Goal: Information Seeking & Learning: Learn about a topic

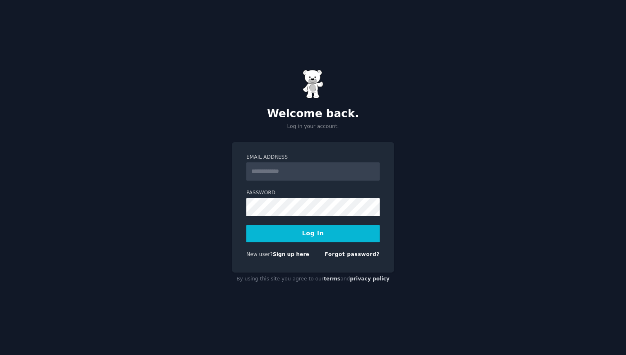
click at [297, 172] on input "Email Address" at bounding box center [312, 171] width 133 height 18
click at [280, 175] on input "Email Address" at bounding box center [312, 171] width 133 height 18
type input "**********"
click at [317, 234] on button "Log In" at bounding box center [312, 233] width 133 height 17
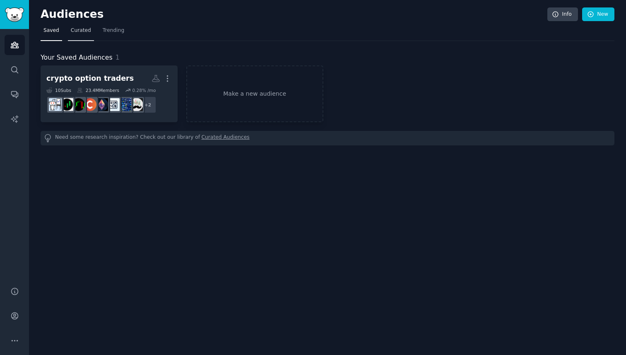
click at [88, 30] on span "Curated" at bounding box center [81, 30] width 20 height 7
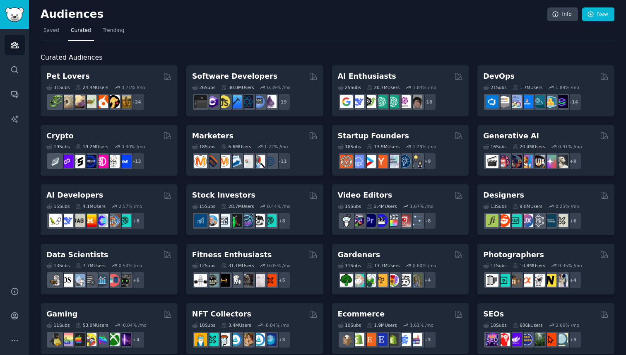
click at [2, 67] on div "Audiences Search Conversations AI Reports" at bounding box center [14, 153] width 29 height 248
click at [7, 67] on link "Search" at bounding box center [15, 70] width 20 height 20
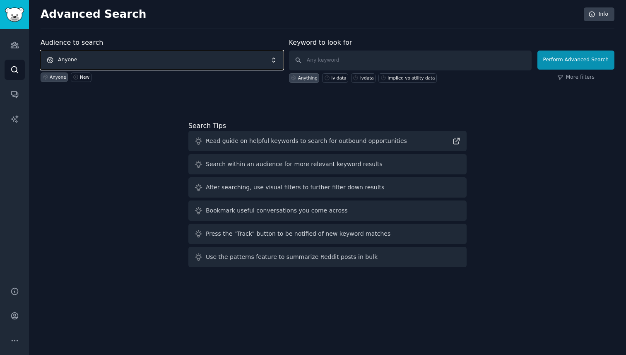
click at [76, 61] on span "Anyone" at bounding box center [162, 59] width 243 height 19
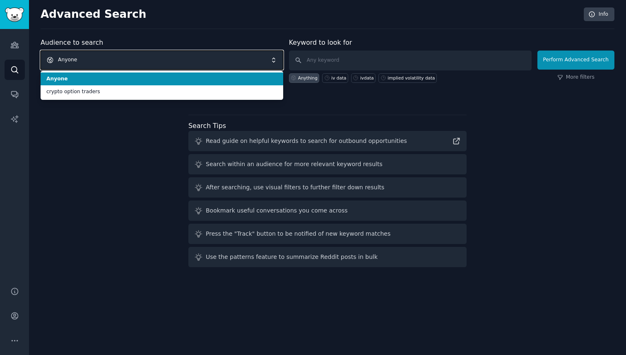
click at [100, 59] on span "Anyone" at bounding box center [162, 59] width 243 height 19
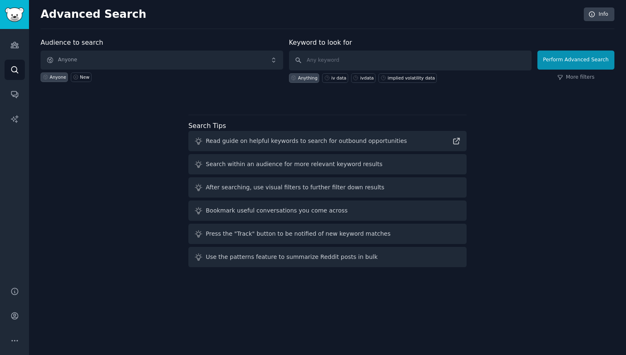
click at [93, 128] on div "Audience to search Anyone Anyone New Keyword to look for Anything iv data ivdat…" at bounding box center [328, 154] width 574 height 233
click at [332, 67] on input "text" at bounding box center [410, 60] width 243 height 20
type input "music marketing"
click at [296, 118] on div "Search Tips Read guide on helpful keywords to search for outbound opportunities…" at bounding box center [327, 191] width 278 height 153
click at [553, 62] on button "Perform Advanced Search" at bounding box center [575, 59] width 77 height 19
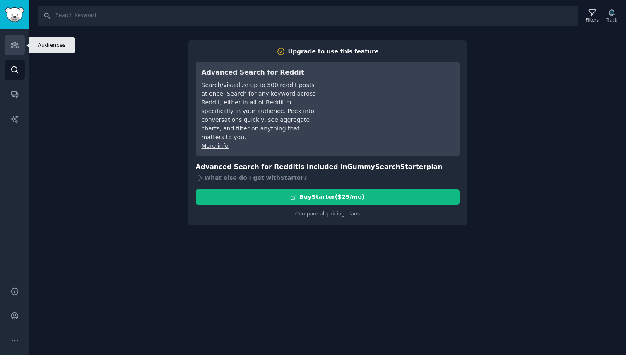
click at [14, 46] on icon "Sidebar" at bounding box center [14, 45] width 9 height 9
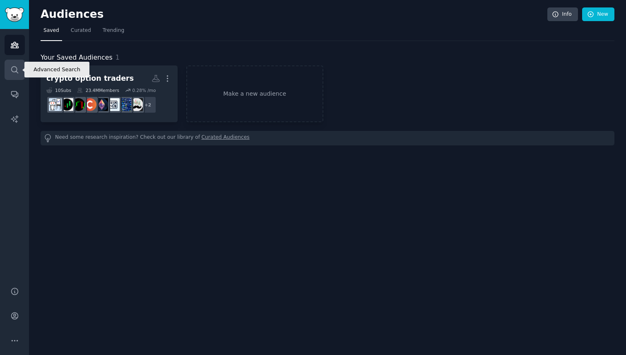
click at [13, 72] on icon "Sidebar" at bounding box center [14, 69] width 9 height 9
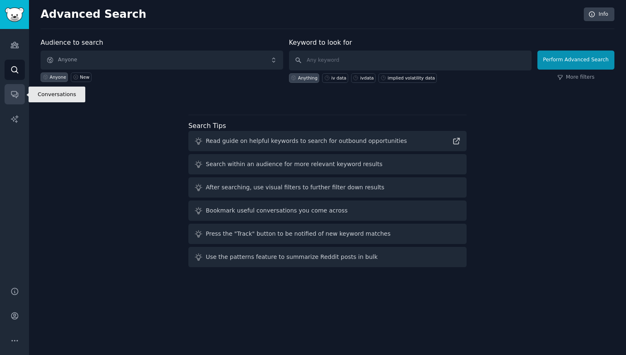
click at [13, 91] on icon "Sidebar" at bounding box center [14, 94] width 7 height 7
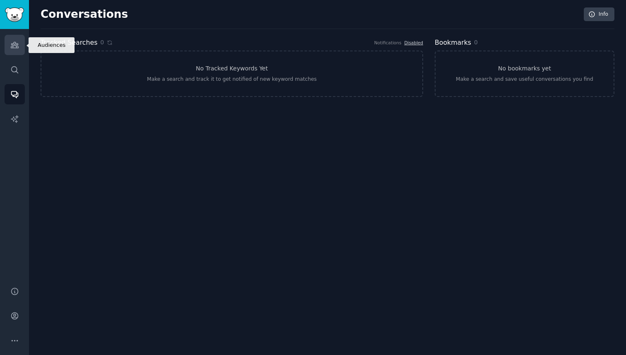
click at [9, 38] on link "Audiences" at bounding box center [15, 45] width 20 height 20
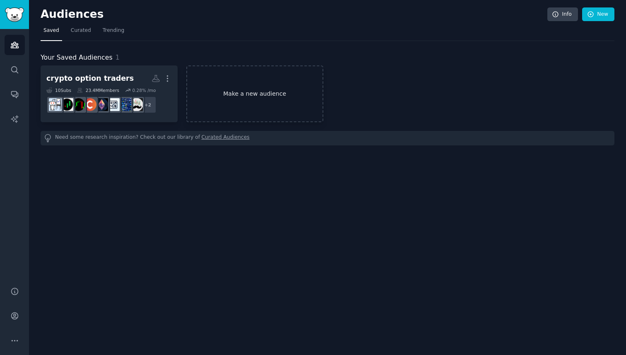
click at [238, 94] on link "Make a new audience" at bounding box center [254, 93] width 137 height 57
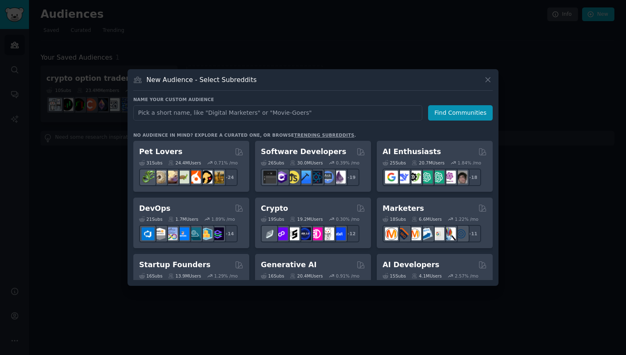
click at [231, 116] on input "text" at bounding box center [277, 112] width 289 height 15
click at [296, 105] on input "Music Marketing" at bounding box center [277, 112] width 289 height 15
type input "Music Marketing"
click at [453, 114] on button "Find Communities" at bounding box center [460, 112] width 65 height 15
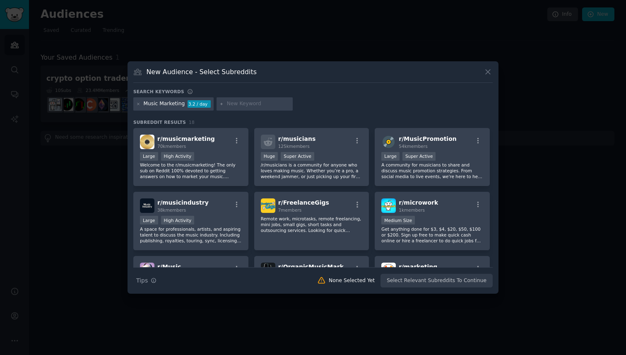
click at [224, 123] on h3 "Subreddit Results 18" at bounding box center [312, 122] width 359 height 6
click at [236, 139] on icon "button" at bounding box center [237, 140] width 2 height 6
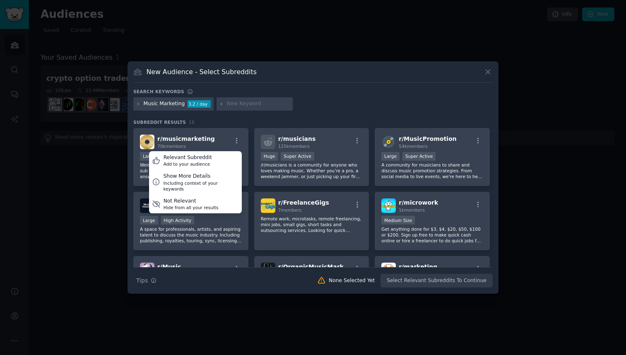
click at [224, 120] on h3 "Subreddit Results 18" at bounding box center [312, 122] width 359 height 6
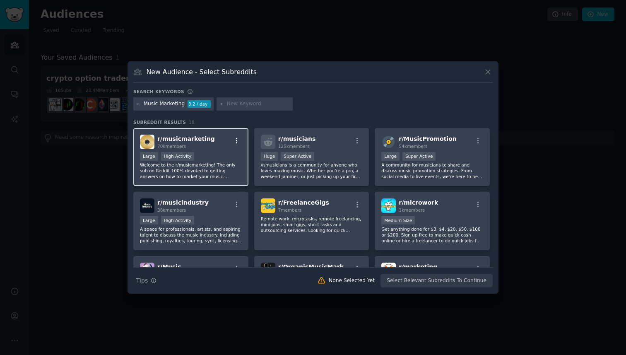
click at [233, 142] on icon "button" at bounding box center [236, 140] width 7 height 7
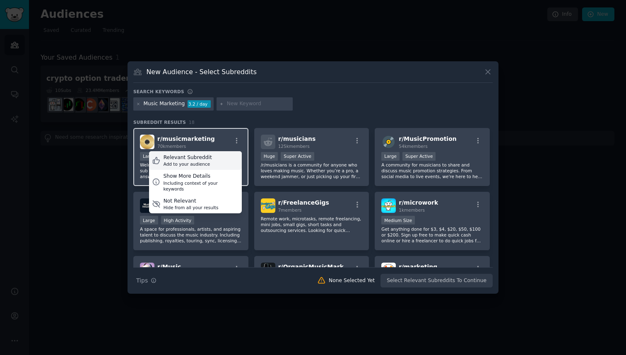
click at [211, 161] on div "Relevant Subreddit Add to your audience" at bounding box center [195, 160] width 93 height 19
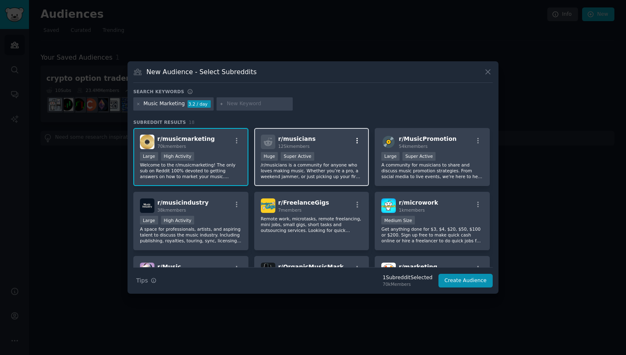
click at [358, 137] on icon "button" at bounding box center [356, 140] width 7 height 7
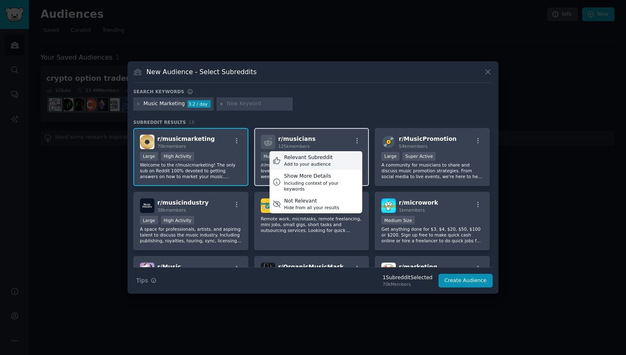
click at [340, 158] on div "Relevant Subreddit Add to your audience" at bounding box center [315, 160] width 93 height 19
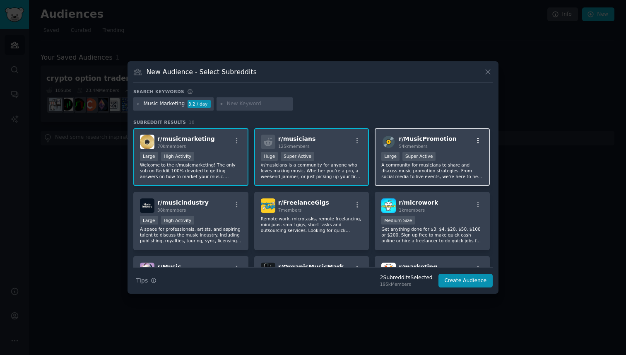
click at [475, 137] on icon "button" at bounding box center [477, 140] width 7 height 7
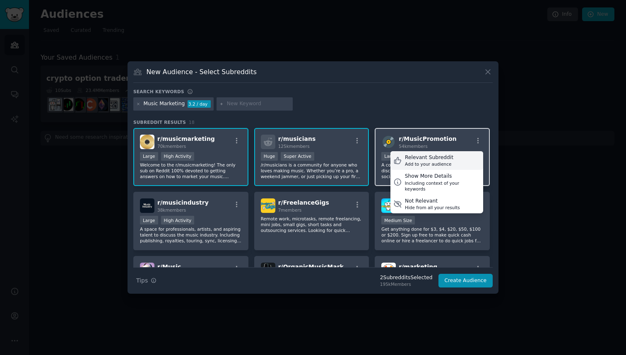
click at [435, 162] on div "Add to your audience" at bounding box center [429, 164] width 48 height 6
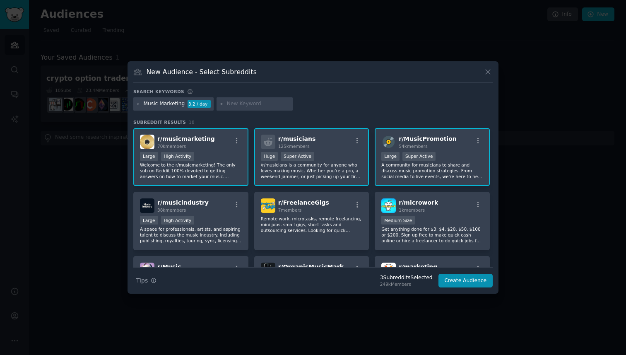
click at [445, 110] on div "Music Marketing 3.2 / day" at bounding box center [312, 105] width 359 height 16
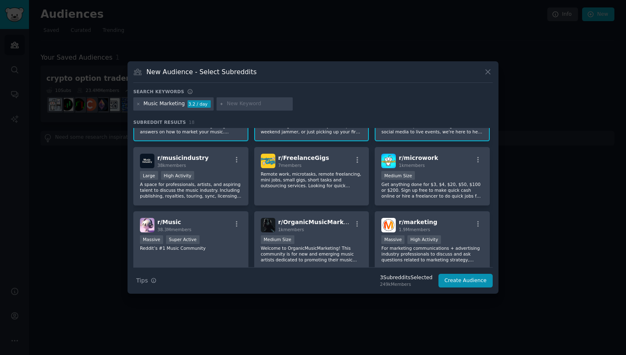
scroll to position [48, 0]
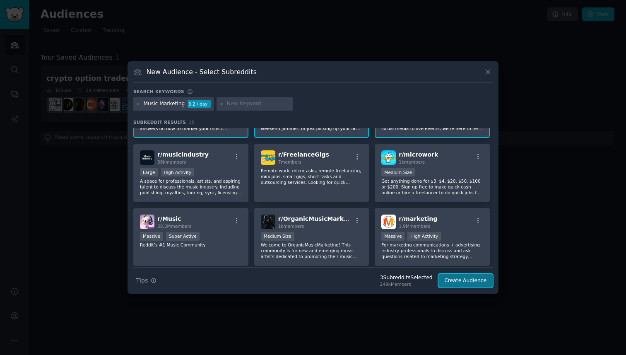
click at [454, 277] on button "Create Audience" at bounding box center [465, 281] width 55 height 14
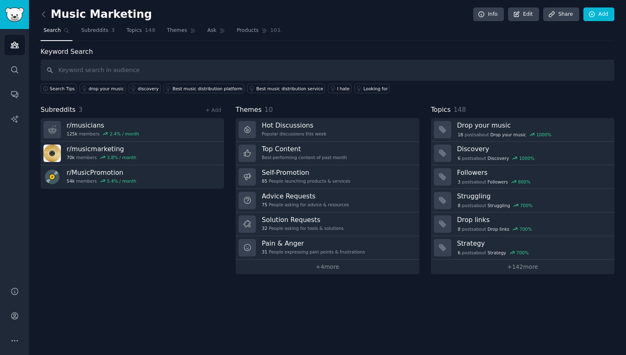
click at [206, 252] on div "Subreddits 3 + Add r/ musicians 125k members 2.4 % / month r/ musicmarketing 70…" at bounding box center [132, 189] width 183 height 169
click at [192, 223] on div "Subreddits 3 + Add r/ musicians 125k members 2.4 % / month r/ musicmarketing 70…" at bounding box center [132, 189] width 183 height 169
click at [310, 270] on link "+ 4 more" at bounding box center [327, 267] width 183 height 14
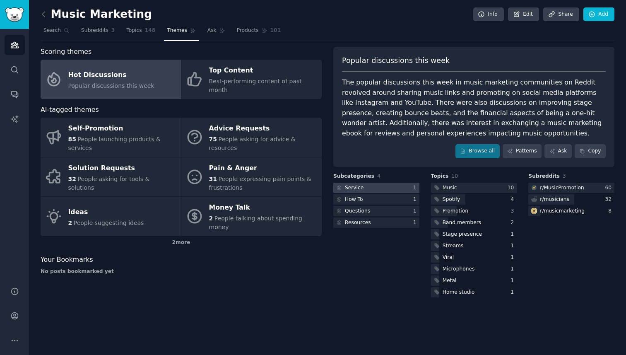
click at [353, 189] on div "Service" at bounding box center [354, 187] width 19 height 7
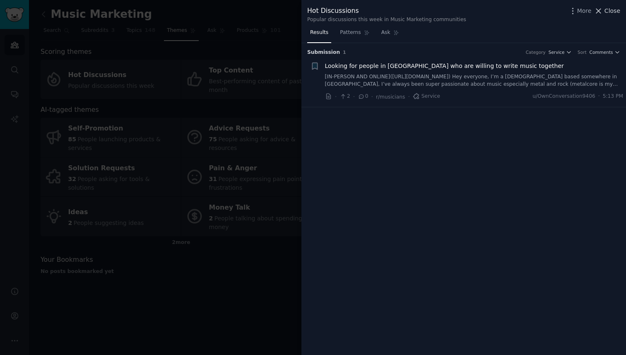
click at [615, 10] on span "Close" at bounding box center [612, 11] width 16 height 9
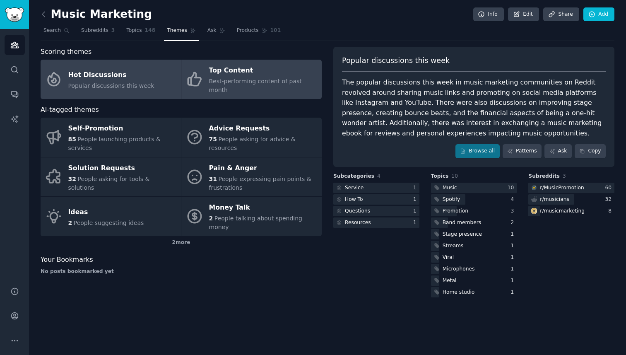
click at [228, 71] on div "Top Content" at bounding box center [263, 70] width 108 height 13
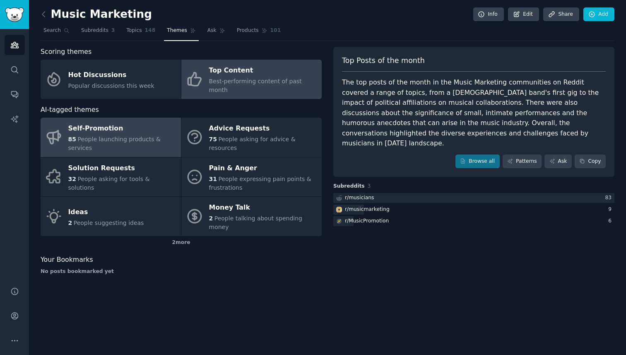
click at [131, 136] on div "85 People launching products & services" at bounding box center [122, 143] width 108 height 17
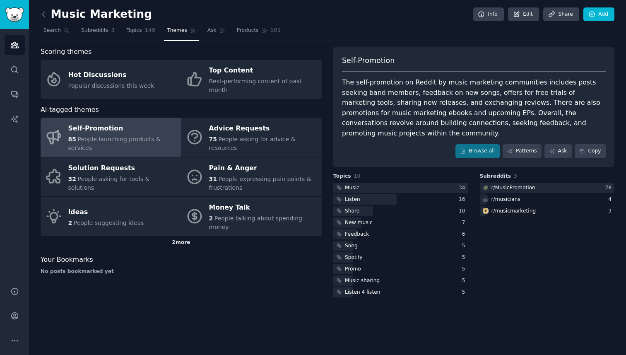
click at [180, 236] on div "2 more" at bounding box center [181, 242] width 281 height 13
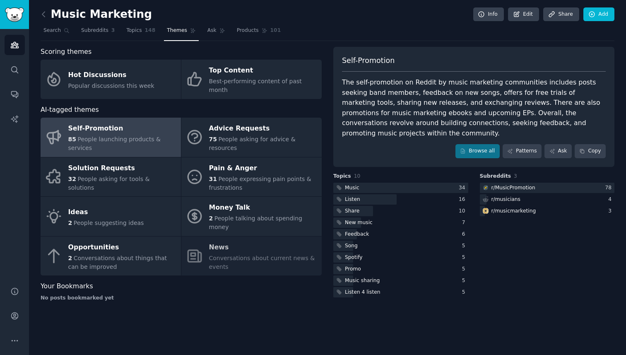
click at [211, 294] on div "No posts bookmarked yet" at bounding box center [181, 297] width 281 height 7
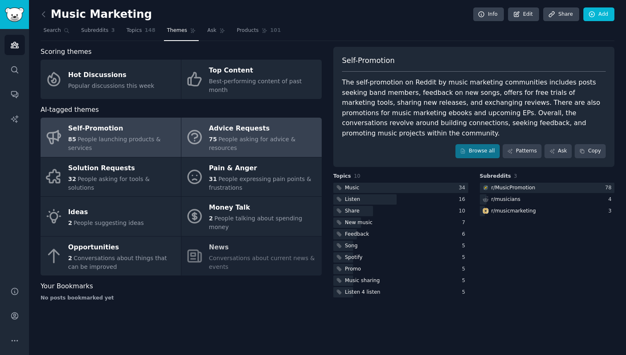
click at [283, 136] on span "People asking for advice & resources" at bounding box center [252, 143] width 87 height 15
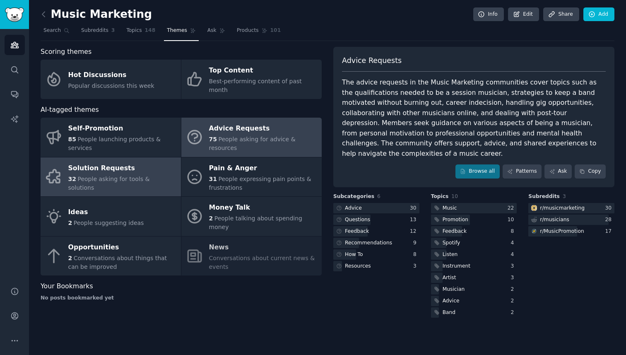
click at [161, 180] on link "Solution Requests 32 People asking for tools & solutions" at bounding box center [111, 176] width 140 height 39
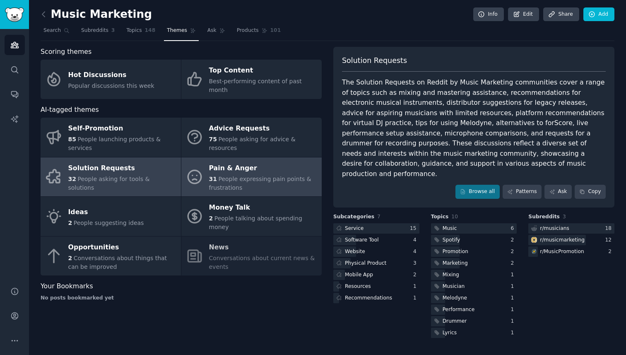
click at [272, 175] on span "People expressing pain points & frustrations" at bounding box center [260, 182] width 102 height 15
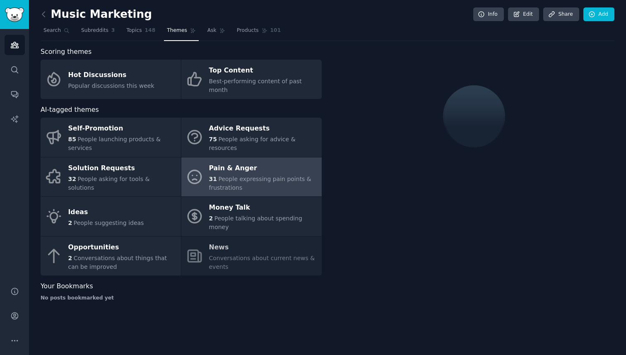
click at [221, 294] on div "No posts bookmarked yet" at bounding box center [181, 297] width 281 height 7
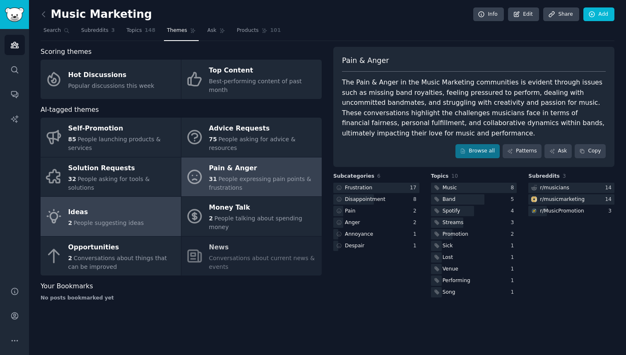
click at [139, 213] on link "Ideas 2 People suggesting ideas" at bounding box center [111, 216] width 140 height 39
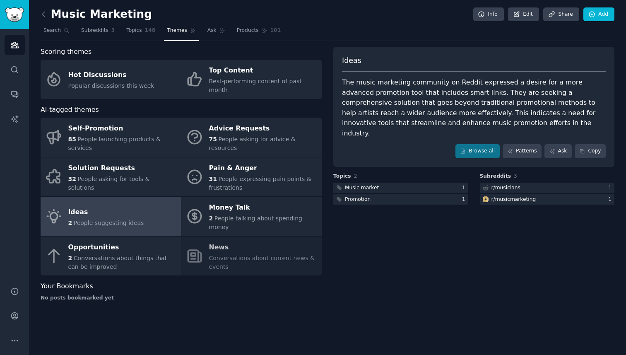
click at [259, 298] on div "Music Marketing Info Edit Share Add Search Subreddits 3 Topics 148 Themes Ask P…" at bounding box center [327, 177] width 597 height 355
click at [482, 144] on link "Browse all" at bounding box center [477, 151] width 44 height 14
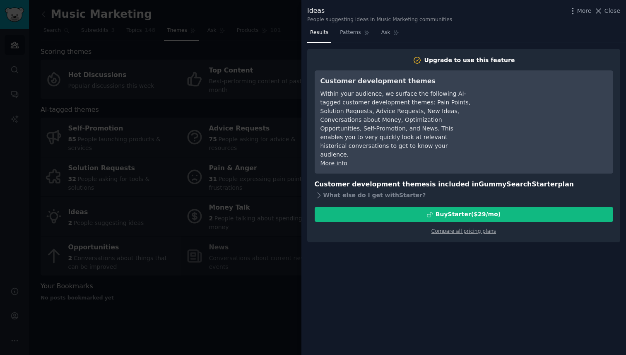
click at [267, 101] on div at bounding box center [313, 177] width 626 height 355
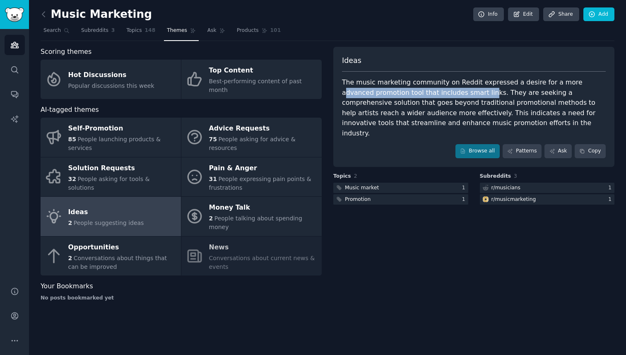
drag, startPoint x: 563, startPoint y: 84, endPoint x: 452, endPoint y: 93, distance: 111.6
click at [452, 93] on div "The music marketing community on Reddit expressed a desire for a more advanced …" at bounding box center [474, 107] width 264 height 61
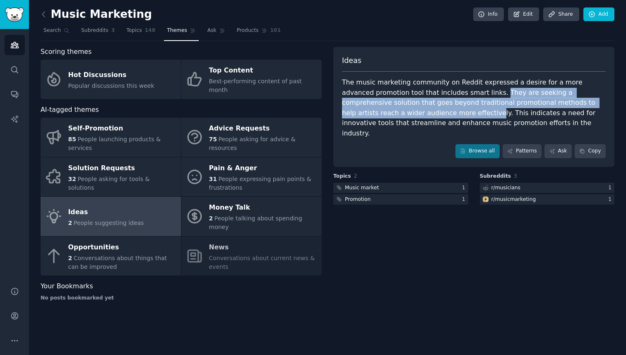
drag, startPoint x: 463, startPoint y: 93, endPoint x: 367, endPoint y: 115, distance: 98.1
click at [367, 115] on div "The music marketing community on Reddit expressed a desire for a more advanced …" at bounding box center [474, 107] width 264 height 61
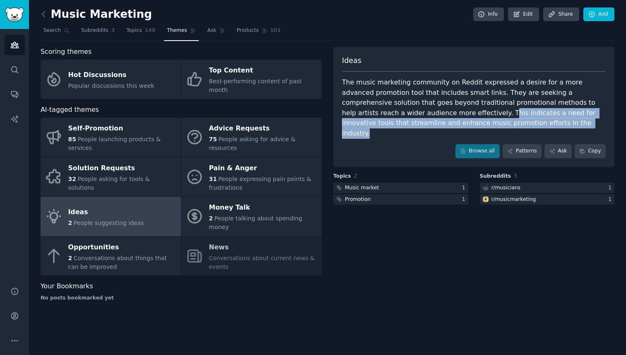
drag, startPoint x: 379, startPoint y: 115, endPoint x: 474, endPoint y: 129, distance: 96.2
click at [474, 129] on div "Ideas The music marketing community on Reddit expressed a desire for a more adv…" at bounding box center [473, 107] width 281 height 120
drag, startPoint x: 474, startPoint y: 129, endPoint x: 376, endPoint y: 110, distance: 99.4
click at [376, 110] on div "Ideas The music marketing community on Reddit expressed a desire for a more adv…" at bounding box center [473, 107] width 281 height 120
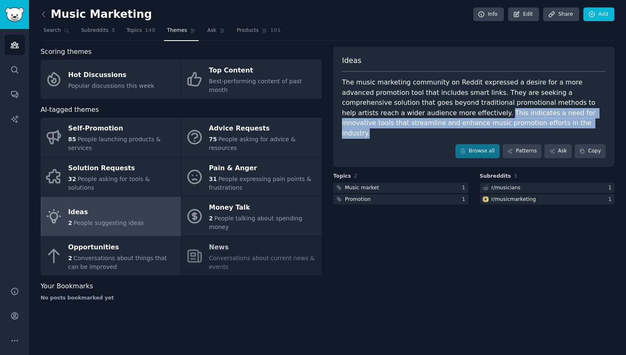
click at [377, 110] on div "The music marketing community on Reddit expressed a desire for a more advanced …" at bounding box center [474, 107] width 264 height 61
drag, startPoint x: 375, startPoint y: 111, endPoint x: 465, endPoint y: 121, distance: 90.4
click at [465, 121] on div "The music marketing community on Reddit expressed a desire for a more advanced …" at bounding box center [474, 107] width 264 height 61
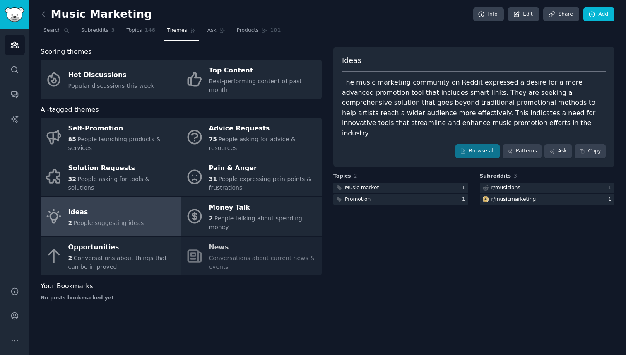
click at [282, 294] on div "No posts bookmarked yet" at bounding box center [181, 297] width 281 height 7
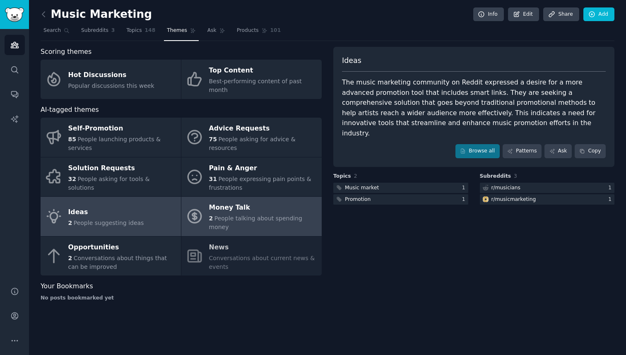
click at [206, 211] on link "Money Talk 2 People talking about spending money" at bounding box center [251, 216] width 140 height 39
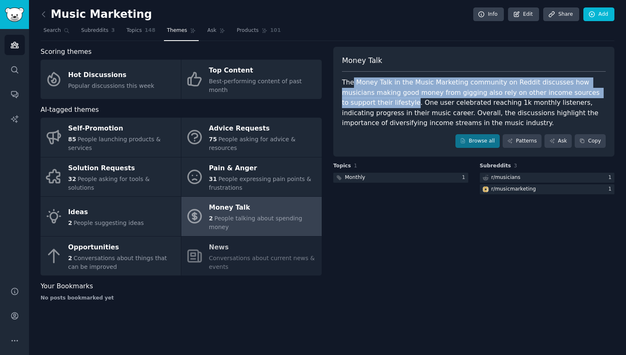
drag, startPoint x: 352, startPoint y: 83, endPoint x: 365, endPoint y: 104, distance: 24.8
click at [365, 104] on div "The Money Talk in the Music Marketing community on Reddit discusses how musicia…" at bounding box center [474, 102] width 264 height 51
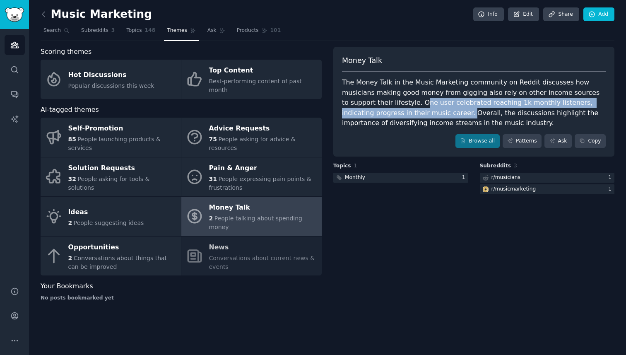
drag, startPoint x: 373, startPoint y: 103, endPoint x: 384, endPoint y: 109, distance: 11.9
click at [384, 109] on div "The Money Talk in the Music Marketing community on Reddit discusses how musicia…" at bounding box center [474, 102] width 264 height 51
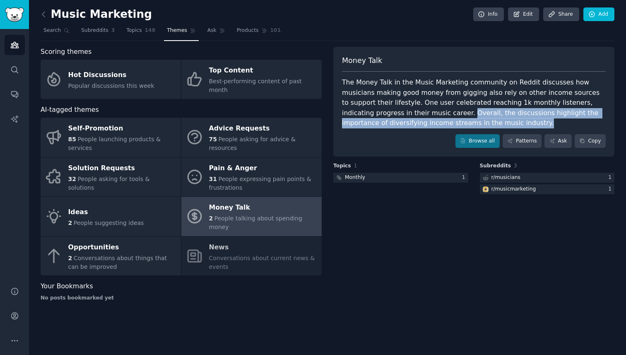
drag, startPoint x: 384, startPoint y: 109, endPoint x: 460, endPoint y: 120, distance: 76.9
click at [460, 120] on div "The Money Talk in the Music Marketing community on Reddit discusses how musicia…" at bounding box center [474, 102] width 264 height 51
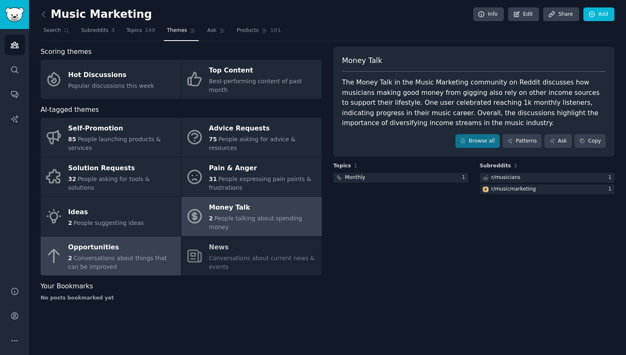
click at [149, 240] on div "Opportunities" at bounding box center [122, 246] width 108 height 13
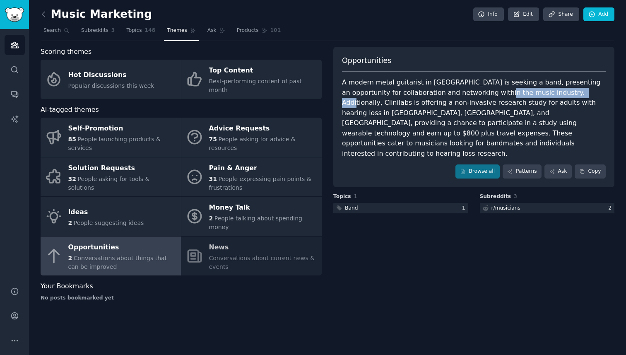
drag, startPoint x: 462, startPoint y: 90, endPoint x: 535, endPoint y: 94, distance: 73.4
click at [535, 94] on div "A modern metal guitarist in Central Europe is seeking a band, presenting an opp…" at bounding box center [474, 117] width 264 height 81
click at [539, 94] on div "A modern metal guitarist in Central Europe is seeking a band, presenting an opp…" at bounding box center [474, 117] width 264 height 81
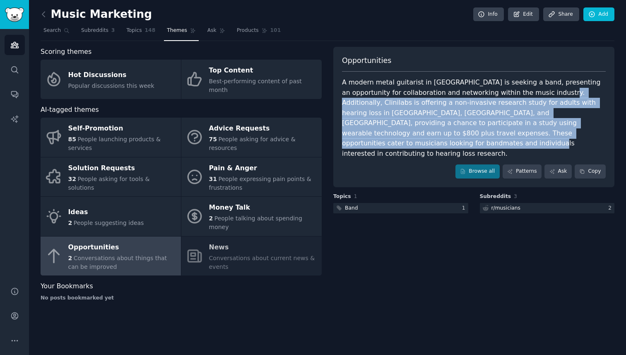
drag, startPoint x: 539, startPoint y: 94, endPoint x: 522, endPoint y: 131, distance: 41.3
click at [522, 131] on div "A modern metal guitarist in Central Europe is seeking a band, presenting an opp…" at bounding box center [474, 117] width 264 height 81
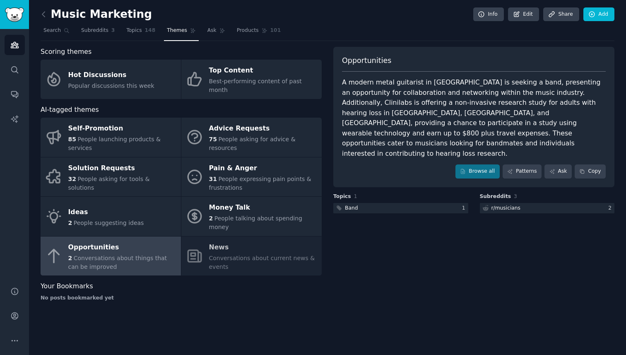
click at [256, 240] on div "Self-Promotion 85 People launching products & services Advice Requests 75 Peopl…" at bounding box center [181, 197] width 281 height 158
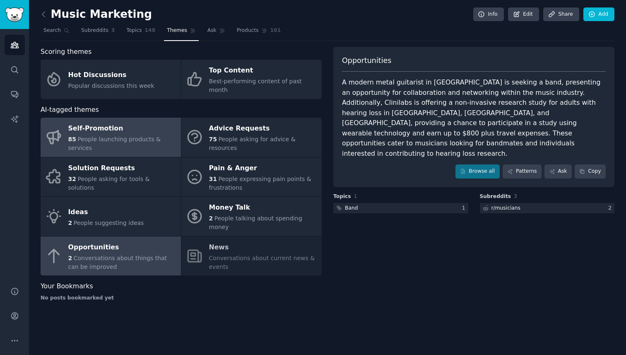
click at [86, 136] on span "People launching products & services" at bounding box center [114, 143] width 92 height 15
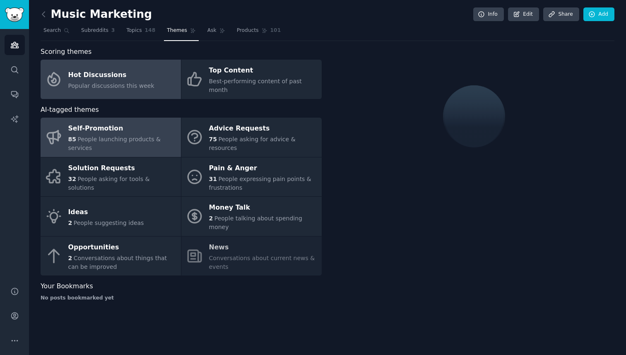
click at [137, 84] on div "Popular discussions this week" at bounding box center [111, 86] width 86 height 9
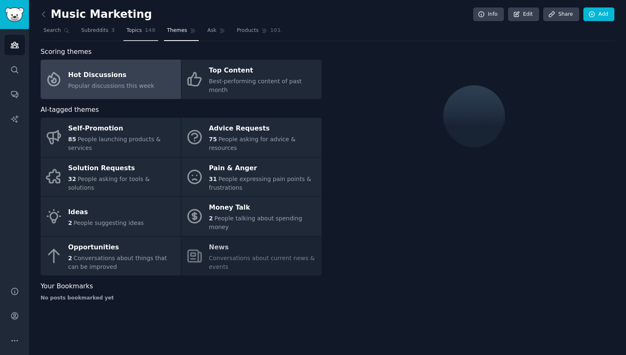
click at [139, 29] on span "Topics" at bounding box center [133, 30] width 15 height 7
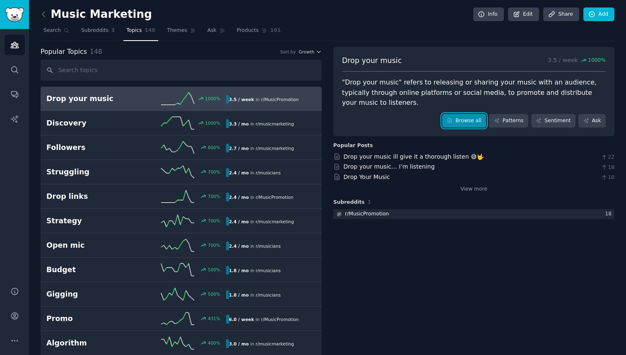
click at [466, 118] on link "Browse all" at bounding box center [464, 121] width 44 height 14
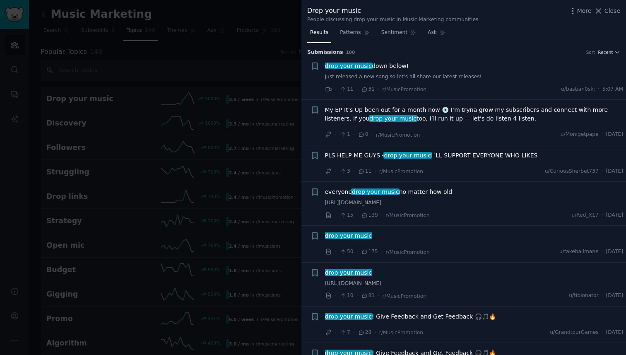
click at [435, 75] on link "Just released a new song so let’s all share our latest releases!" at bounding box center [474, 76] width 298 height 7
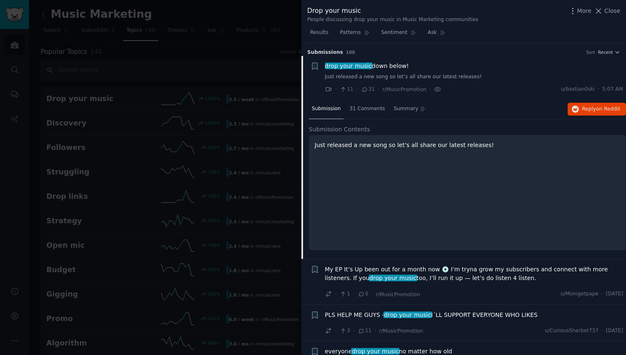
scroll to position [13, 0]
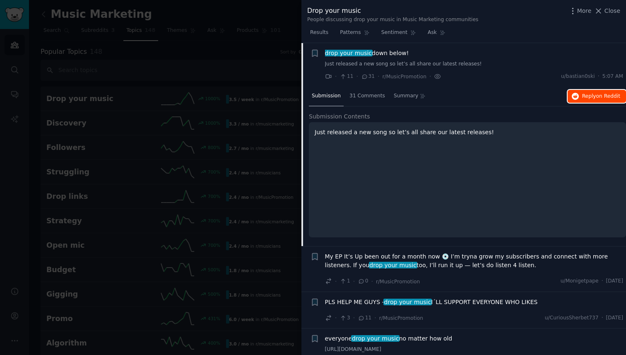
click at [578, 100] on button "Reply on Reddit" at bounding box center [596, 96] width 58 height 13
click at [205, 72] on div at bounding box center [313, 177] width 626 height 355
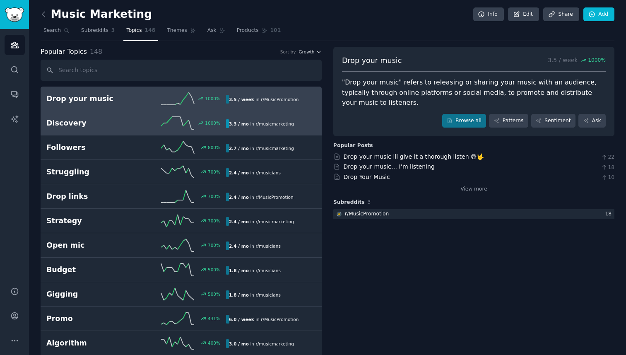
click at [106, 120] on h2 "Discovery" at bounding box center [91, 123] width 90 height 10
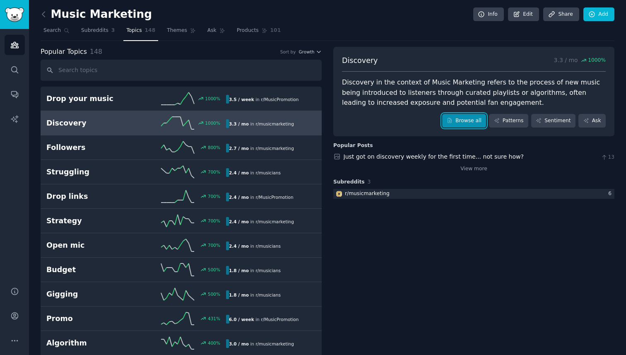
click at [459, 122] on link "Browse all" at bounding box center [464, 121] width 44 height 14
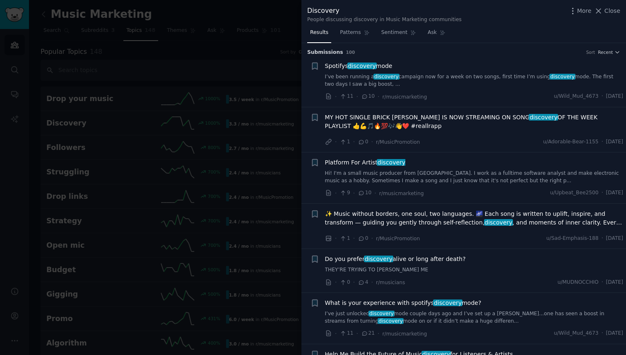
click at [382, 62] on span "Spotifys discovery mode" at bounding box center [358, 66] width 67 height 9
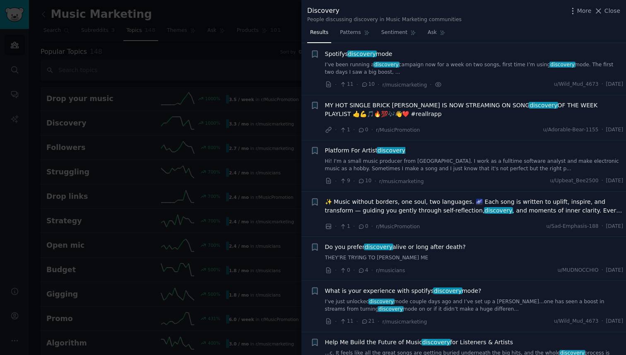
scroll to position [13, 0]
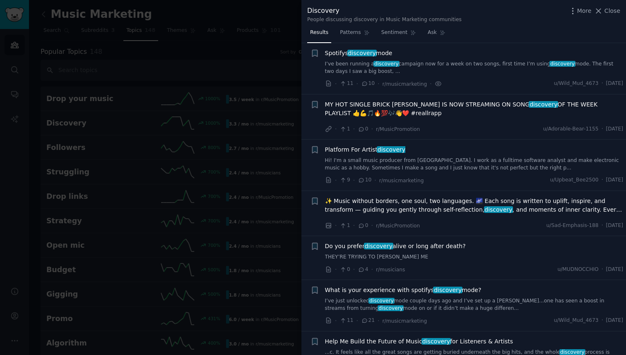
click at [360, 150] on span "Platform For Artist discovery" at bounding box center [365, 149] width 81 height 9
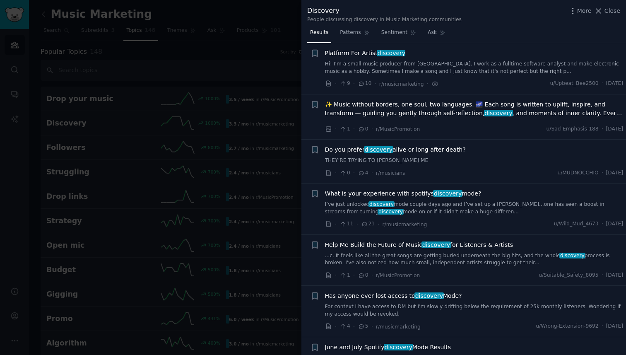
scroll to position [103, 0]
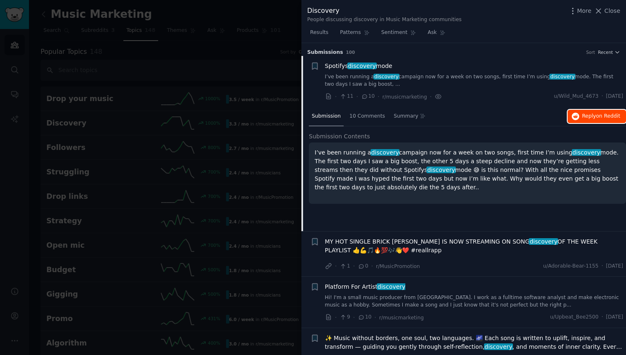
click at [594, 117] on span "Reply on Reddit" at bounding box center [601, 116] width 38 height 7
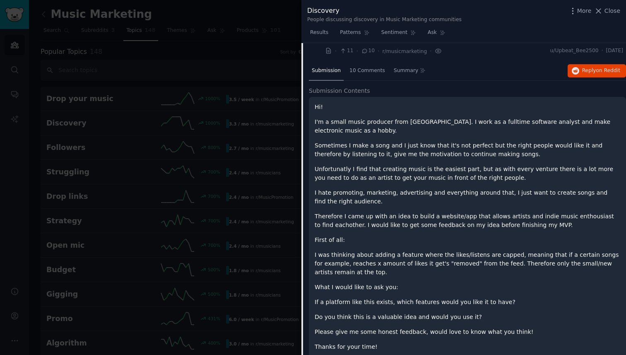
scroll to position [138, 0]
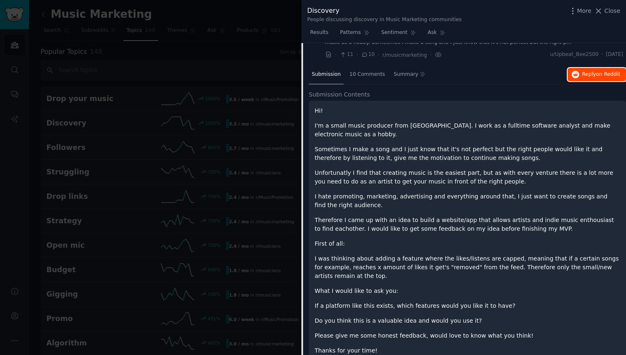
click at [609, 76] on span "on Reddit" at bounding box center [608, 74] width 24 height 6
click at [239, 149] on div at bounding box center [313, 177] width 626 height 355
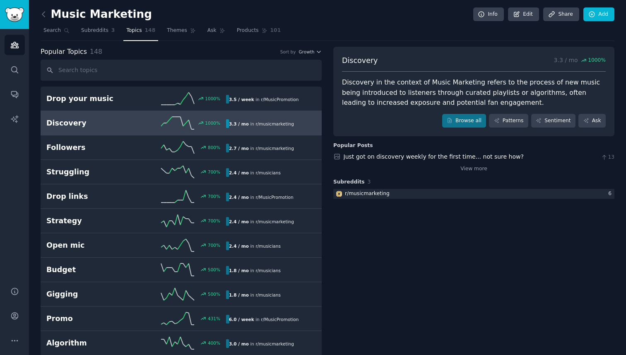
click at [102, 126] on h2 "Discovery" at bounding box center [91, 123] width 90 height 10
click at [128, 125] on h2 "Discovery" at bounding box center [91, 123] width 90 height 10
click at [452, 120] on icon at bounding box center [450, 121] width 6 height 6
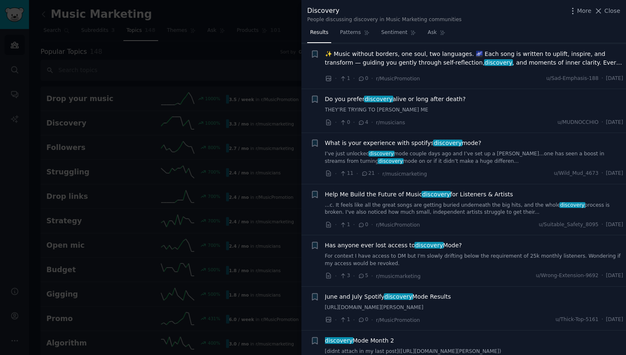
scroll to position [161, 0]
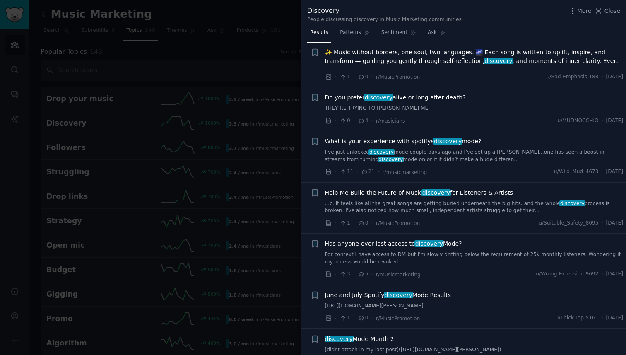
click at [476, 171] on div "· 11 · 21 · r/musicmarketing u/Wild_Mud_4673 · Mon 8/11/2025" at bounding box center [474, 172] width 298 height 9
click at [435, 144] on span "discovery" at bounding box center [447, 141] width 29 height 7
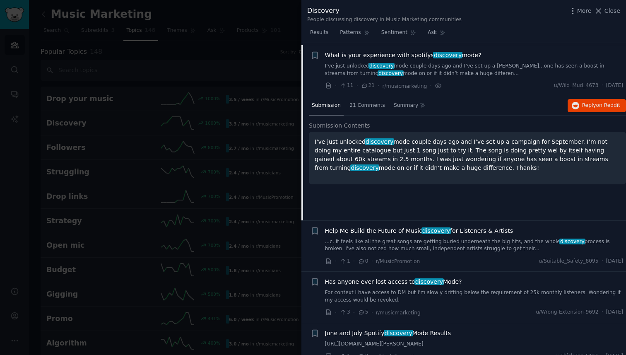
scroll to position [250, 0]
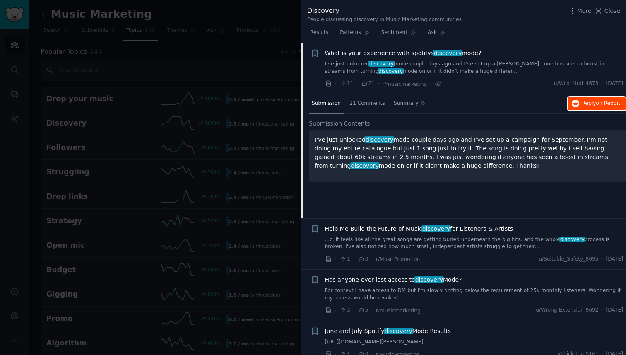
click at [591, 102] on span "Reply on Reddit" at bounding box center [601, 103] width 38 height 7
click at [392, 228] on span "Help Me Build the Future of Music discovery for Listeners & Artists" at bounding box center [419, 228] width 188 height 9
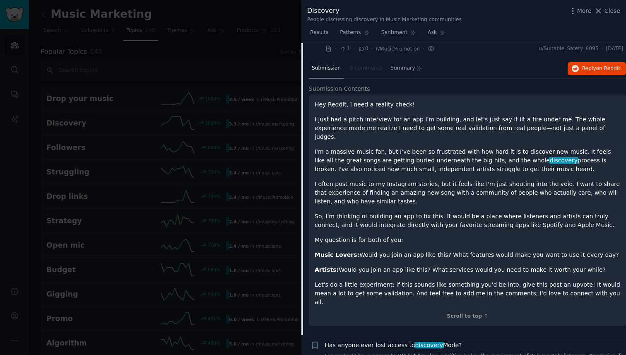
scroll to position [336, 0]
click at [450, 312] on div "Scroll to top ↑" at bounding box center [467, 315] width 305 height 7
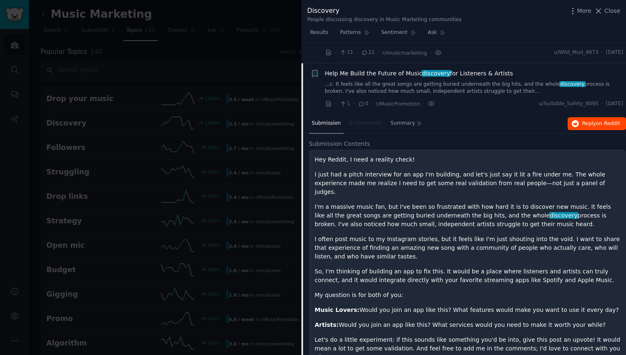
scroll to position [281, 0]
click at [591, 119] on button "Reply on Reddit" at bounding box center [596, 123] width 58 height 13
click at [495, 103] on div "· 1 · 0 · r/MusicPromotion · u/Suitable_Safety_8095 · Thu 8/7/2025" at bounding box center [474, 103] width 298 height 9
click at [457, 113] on div "Submission 0 Comments Summary Reply on Reddit" at bounding box center [467, 123] width 317 height 20
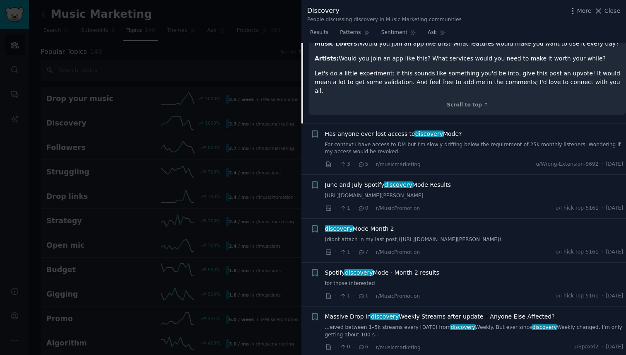
scroll to position [546, 0]
click at [461, 142] on link "For context I have access to DM but I'm slowly drifting below the requirement o…" at bounding box center [474, 149] width 298 height 14
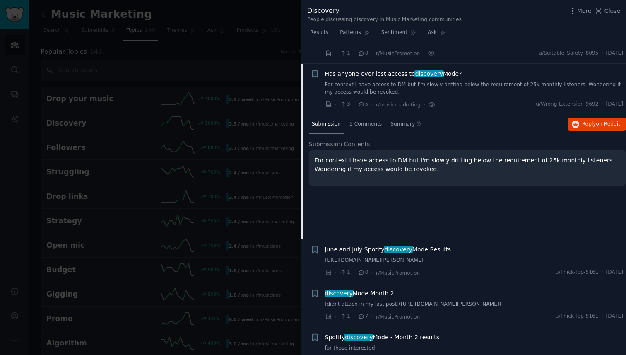
scroll to position [328, 0]
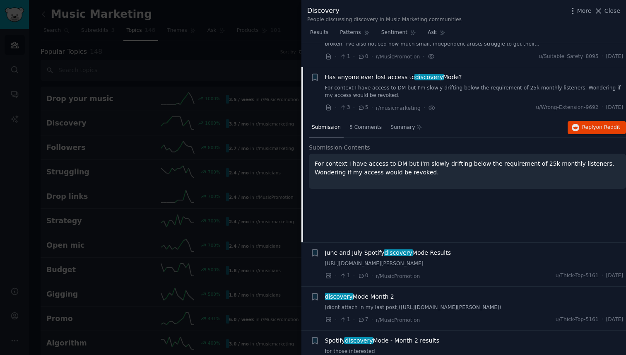
click at [420, 209] on div "Submission 5 Comments Summary Reply on Reddit Submission Contents For context I…" at bounding box center [467, 180] width 317 height 124
click at [593, 122] on button "Reply on Reddit" at bounding box center [596, 127] width 58 height 13
click at [369, 250] on span "June and July Spotify discovery Mode Results" at bounding box center [388, 252] width 126 height 9
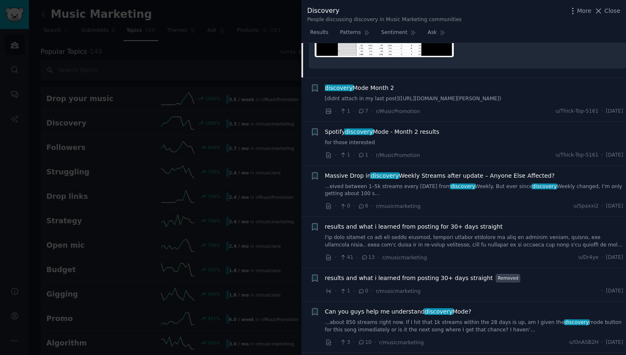
scroll to position [621, 0]
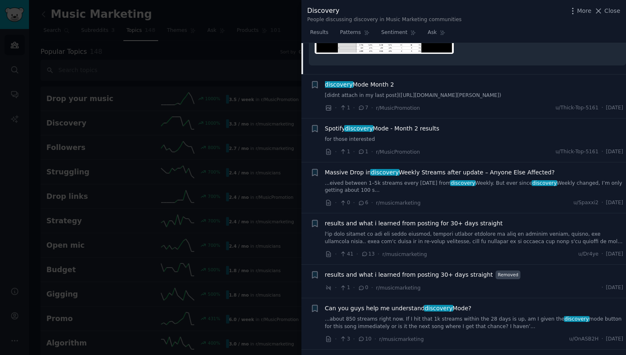
click at [438, 228] on span "results and what i learned from posting for 30+ days straight" at bounding box center [414, 223] width 178 height 9
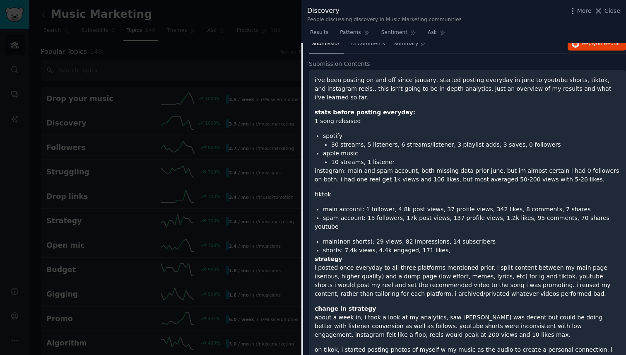
scroll to position [643, 0]
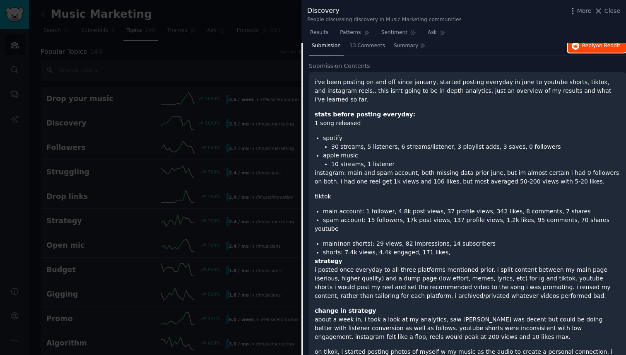
click at [584, 50] on span "Reply on Reddit" at bounding box center [601, 45] width 38 height 7
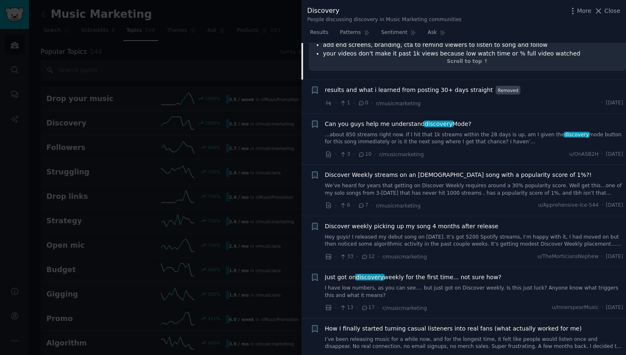
scroll to position [1521, 0]
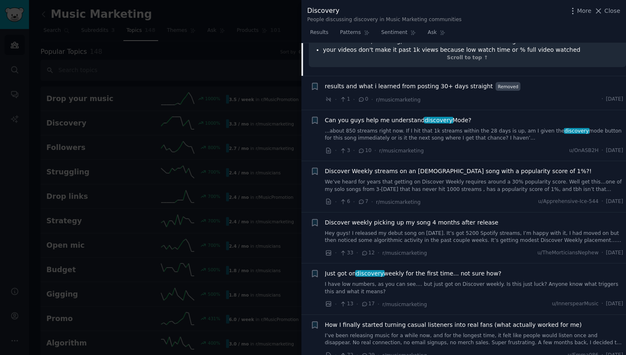
click at [447, 230] on link "Hey guys! I released my debut song on [DATE]. It’s got 5200 Spotify streams, I’…" at bounding box center [474, 237] width 298 height 14
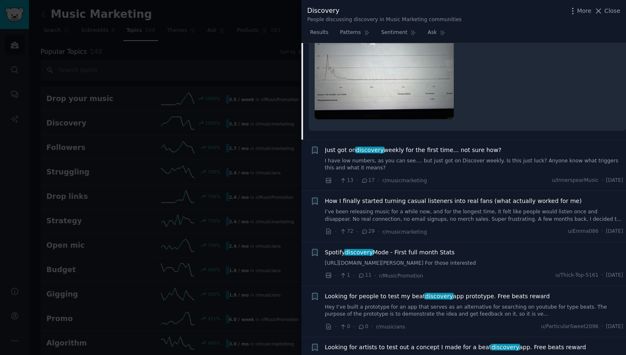
scroll to position [969, 0]
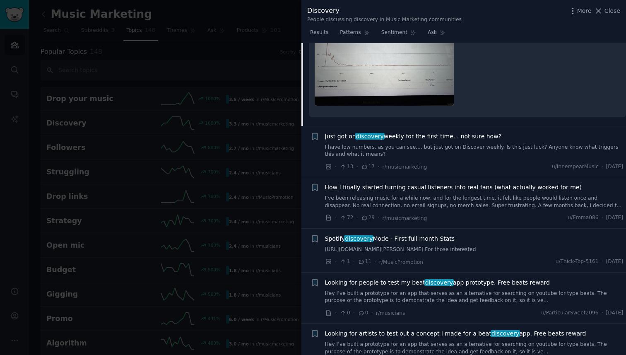
click at [466, 209] on link "I’ve been releasing music for a while now, and for the longest time, it felt li…" at bounding box center [474, 202] width 298 height 14
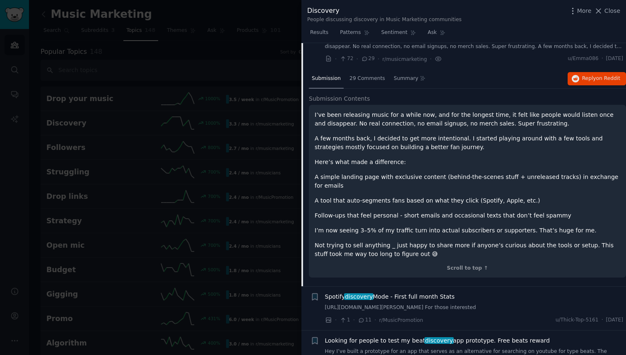
scroll to position [889, 0]
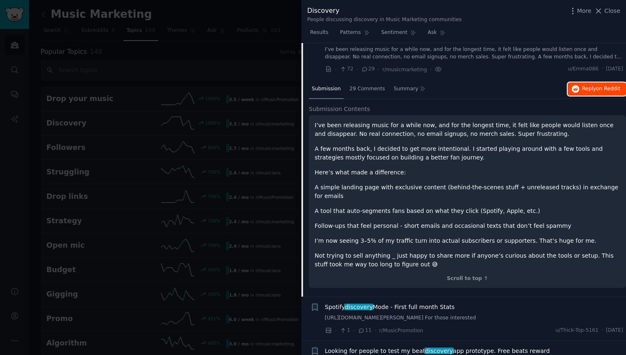
click at [587, 93] on span "Reply on Reddit" at bounding box center [601, 88] width 38 height 7
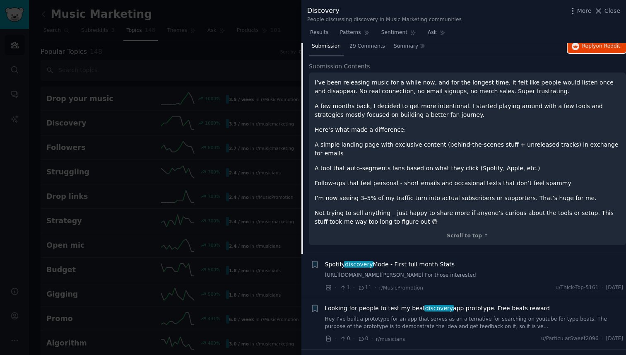
scroll to position [1098, 0]
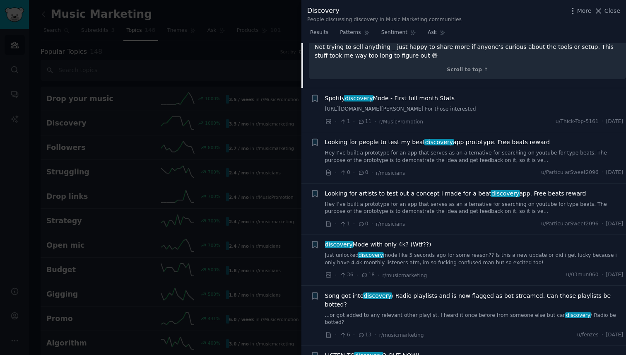
click at [382, 249] on span "discovery Mode with only 4k? (Wtf??)" at bounding box center [378, 244] width 106 height 9
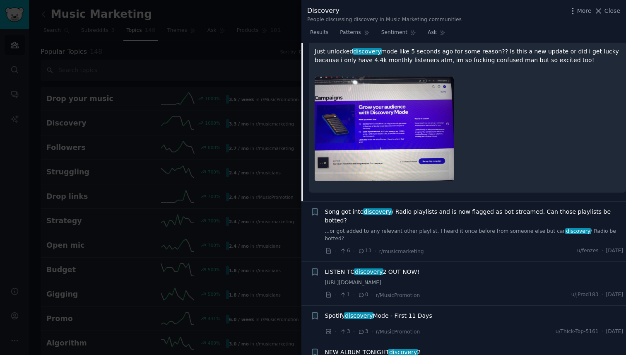
scroll to position [1110, 0]
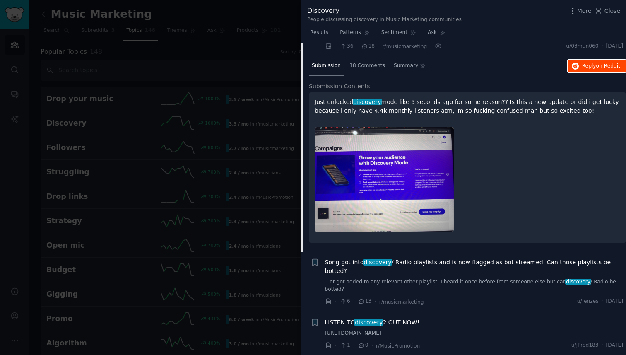
click at [579, 73] on button "Reply on Reddit" at bounding box center [596, 66] width 58 height 13
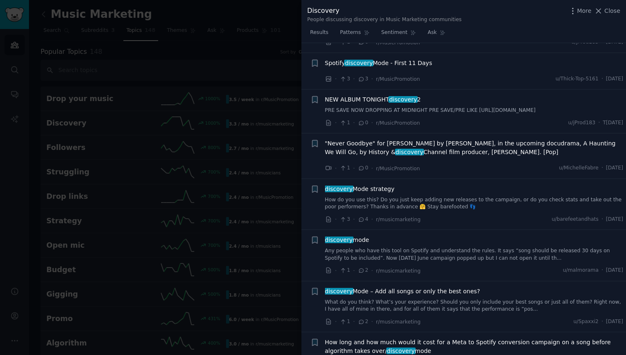
scroll to position [1418, 0]
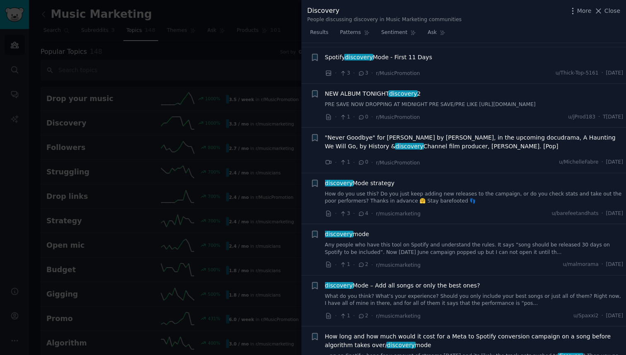
click at [400, 185] on div "discovery Mode strategy" at bounding box center [474, 183] width 298 height 9
click at [387, 187] on span "discovery Mode strategy" at bounding box center [360, 183] width 70 height 9
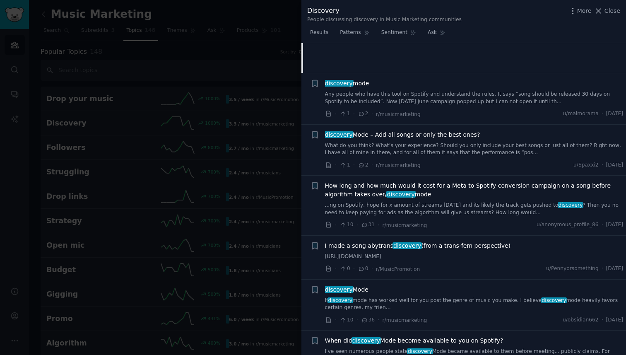
scroll to position [1511, 0]
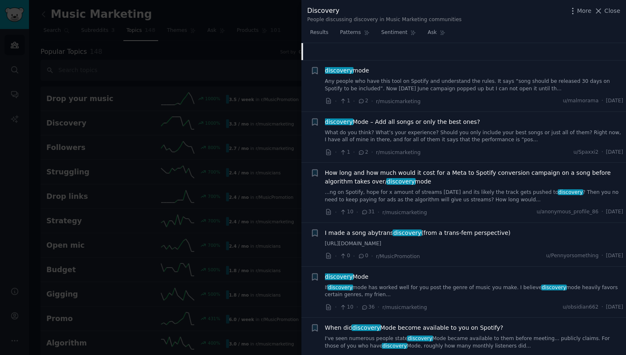
click at [467, 192] on div "How long and how much would it cost for a Meta to Spotify conversion campaign o…" at bounding box center [474, 185] width 298 height 35
click at [483, 178] on span "How long and how much would it cost for a Meta to Spotify conversion campaign o…" at bounding box center [474, 176] width 298 height 17
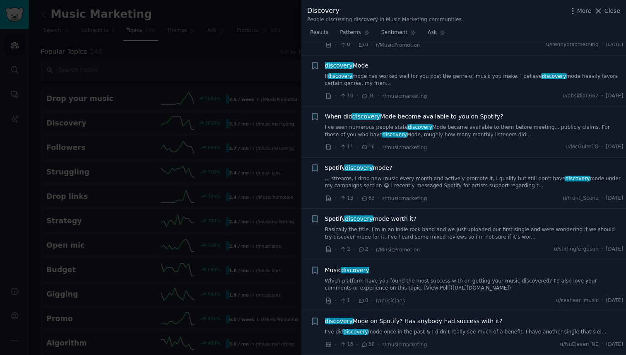
scroll to position [1775, 0]
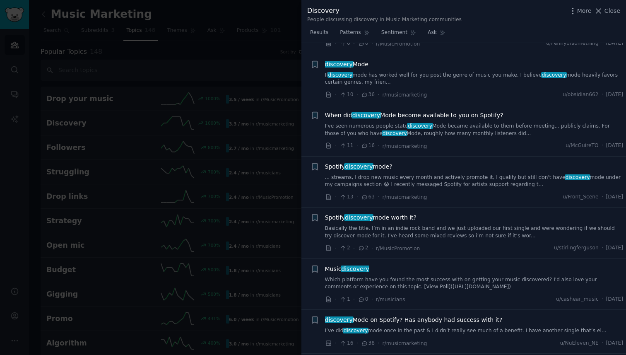
click at [402, 162] on div "Spotify discovery mode?" at bounding box center [474, 166] width 298 height 9
click at [378, 162] on span "Spotify discovery mode?" at bounding box center [358, 166] width 67 height 9
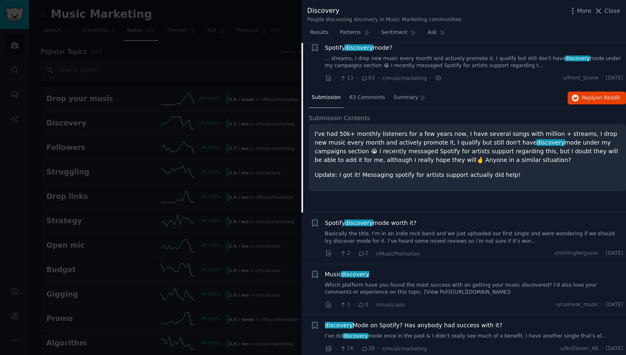
scroll to position [1718, 0]
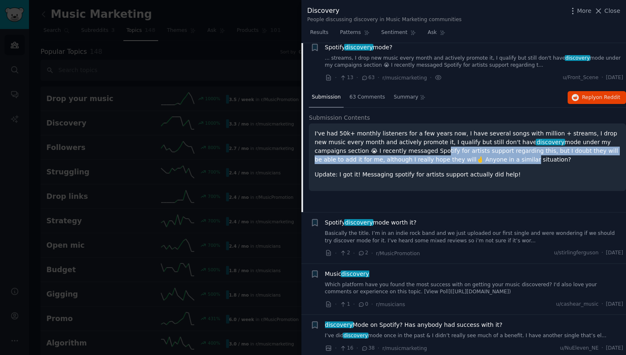
drag, startPoint x: 378, startPoint y: 154, endPoint x: 451, endPoint y: 164, distance: 73.5
click at [451, 164] on p "I've had 50k+ monthly listeners for a few years now, I have several songs with …" at bounding box center [467, 146] width 305 height 35
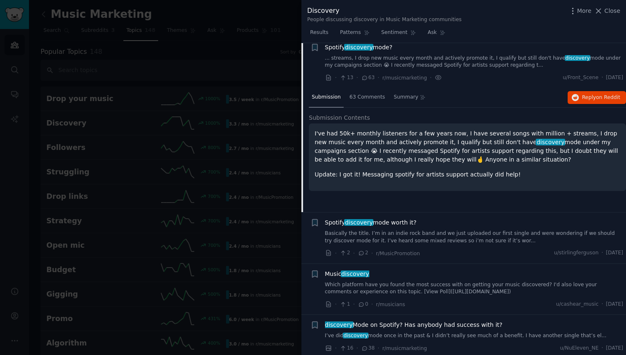
drag, startPoint x: 427, startPoint y: 145, endPoint x: 490, endPoint y: 166, distance: 67.0
click at [490, 164] on p "I've had 50k+ monthly listeners for a few years now, I have several songs with …" at bounding box center [467, 146] width 305 height 35
click at [583, 101] on span "Reply on Reddit" at bounding box center [601, 97] width 38 height 7
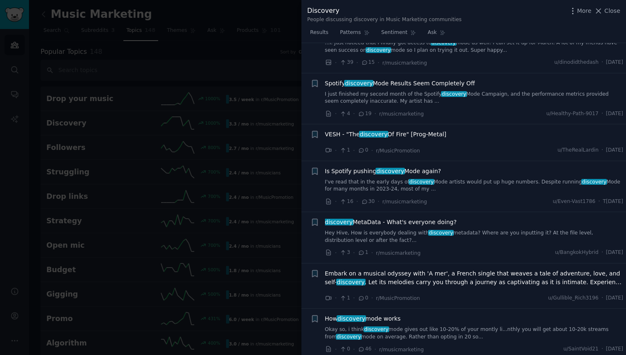
scroll to position [2160, 0]
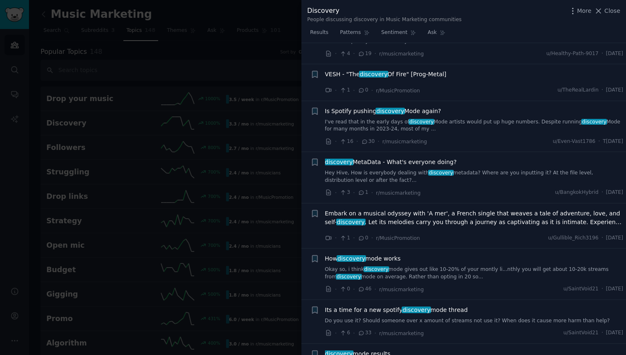
click at [468, 133] on link "I've read that in the early days of discovery Mode artists would put up huge nu…" at bounding box center [474, 125] width 298 height 14
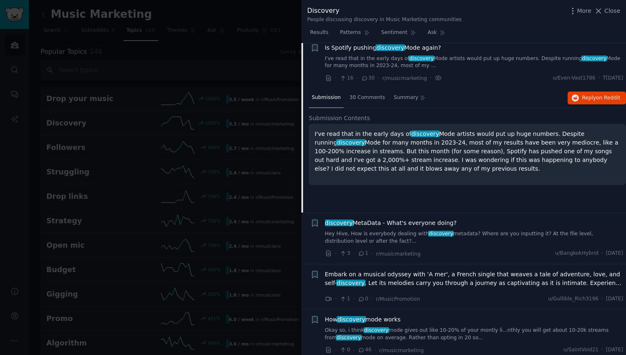
scroll to position [2156, 0]
click at [577, 104] on button "Reply on Reddit" at bounding box center [596, 97] width 58 height 13
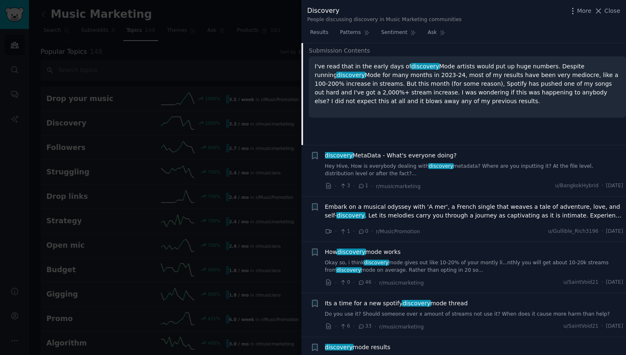
scroll to position [2272, 0]
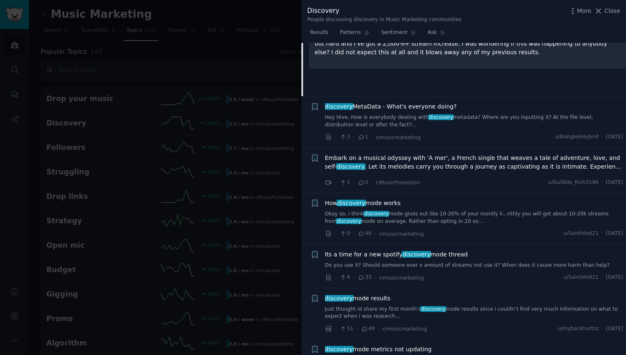
click at [269, 196] on div at bounding box center [313, 177] width 626 height 355
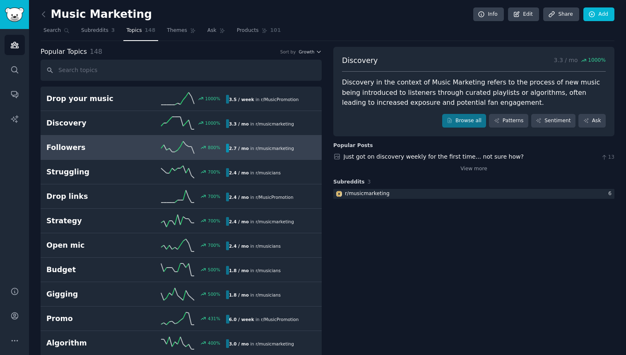
click at [67, 145] on h2 "Followers" at bounding box center [91, 147] width 90 height 10
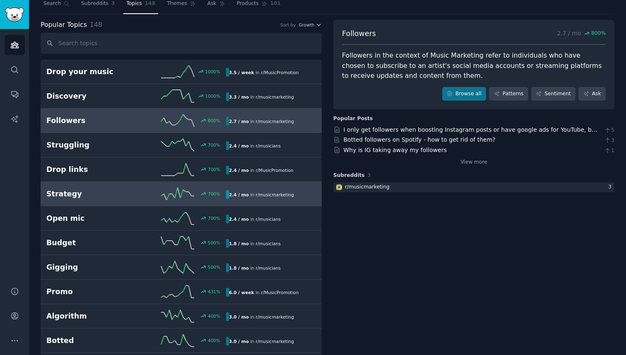
scroll to position [28, 0]
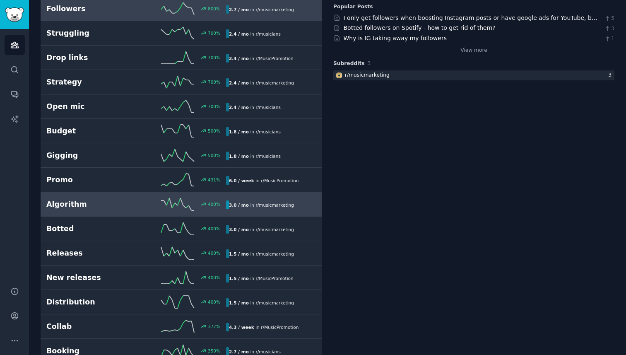
click at [106, 207] on h2 "Algorithm" at bounding box center [91, 204] width 90 height 10
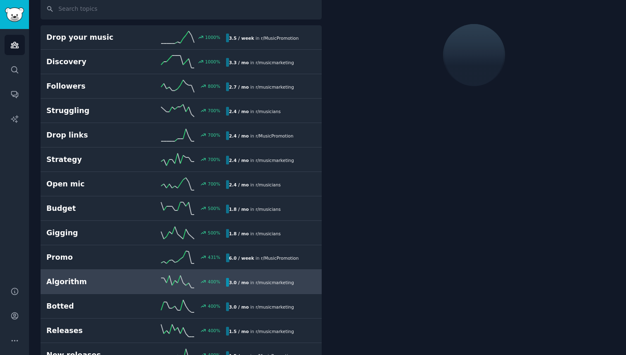
scroll to position [46, 0]
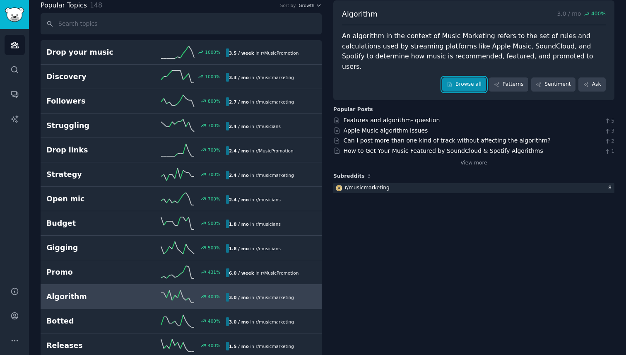
click at [465, 77] on link "Browse all" at bounding box center [464, 84] width 44 height 14
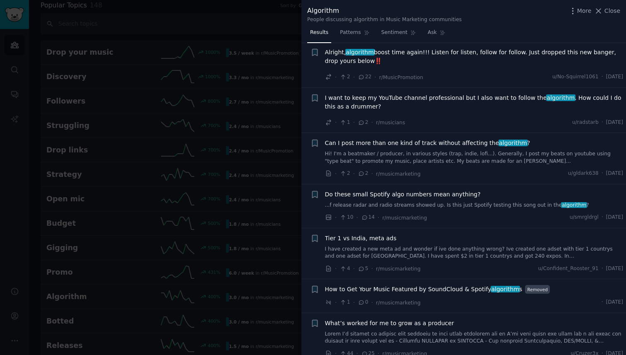
scroll to position [357, 0]
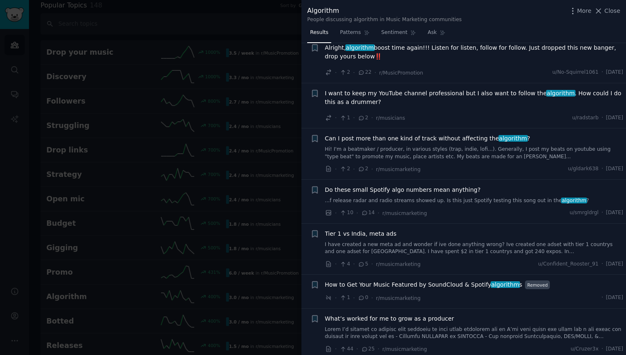
click at [378, 326] on link at bounding box center [474, 333] width 298 height 14
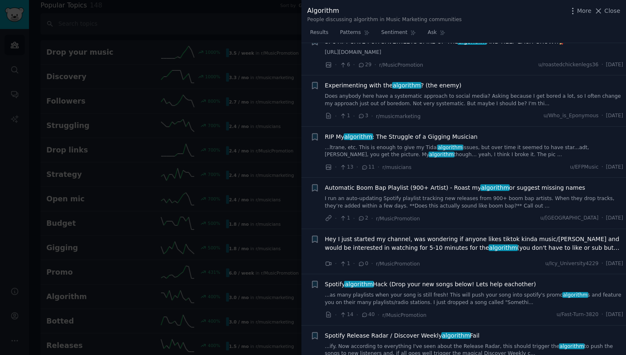
scroll to position [1694, 0]
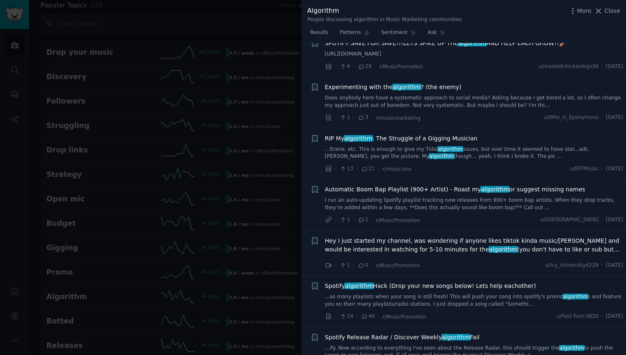
click at [253, 182] on div at bounding box center [313, 177] width 626 height 355
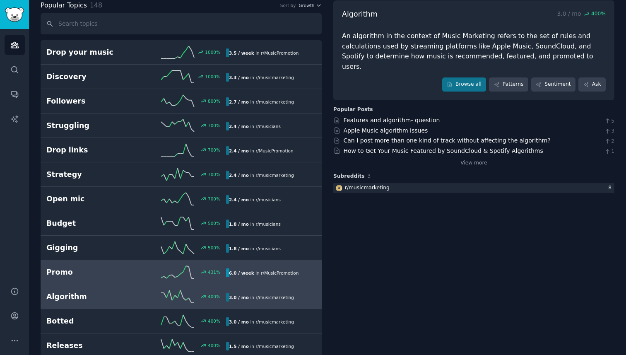
click at [121, 281] on link "Promo 431 % 6.0 / week in r/ MusicPromotion" at bounding box center [181, 272] width 281 height 24
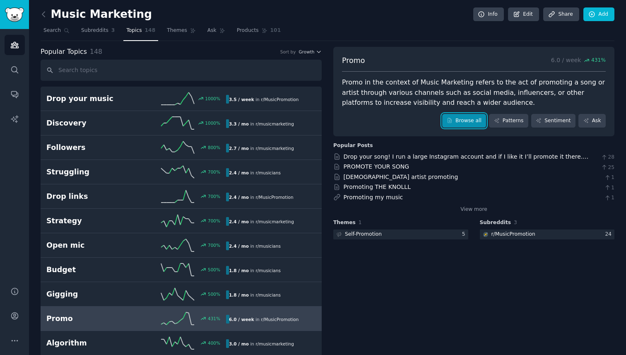
click at [459, 115] on link "Browse all" at bounding box center [464, 121] width 44 height 14
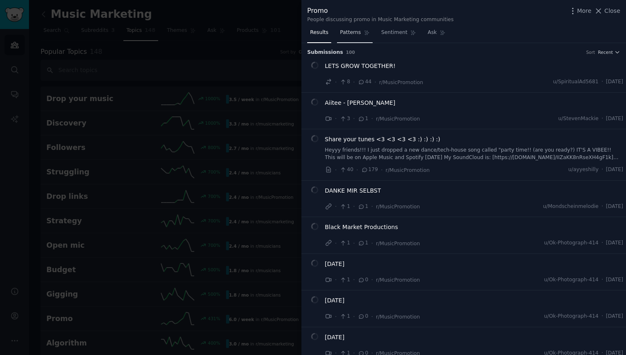
click at [345, 31] on span "Patterns" at bounding box center [350, 32] width 21 height 7
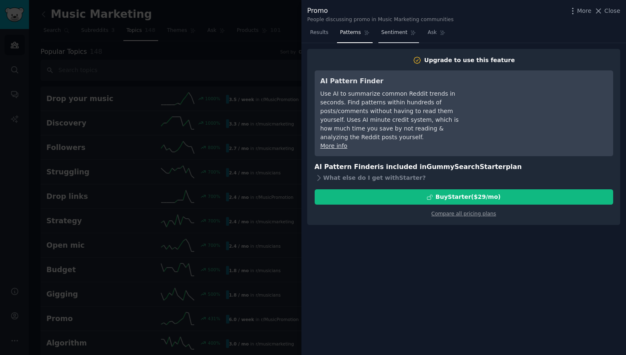
click at [392, 35] on span "Sentiment" at bounding box center [394, 32] width 26 height 7
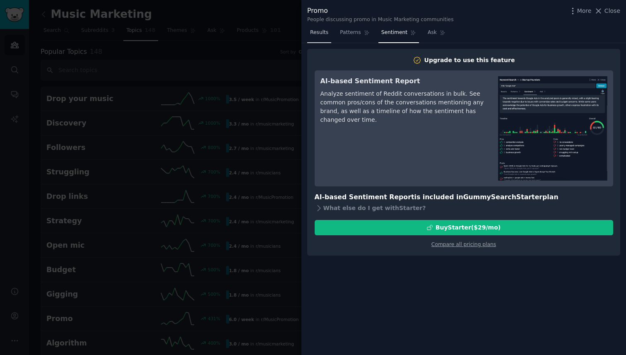
click at [317, 38] on link "Results" at bounding box center [319, 34] width 24 height 17
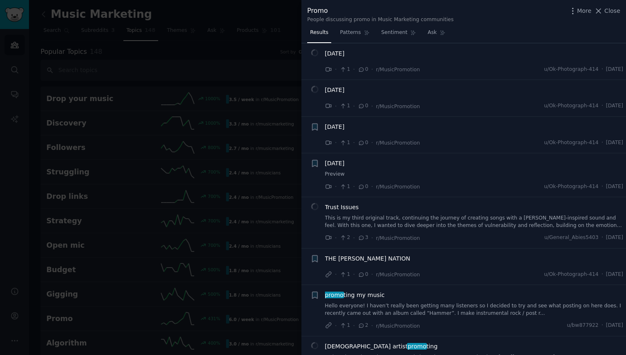
scroll to position [361, 0]
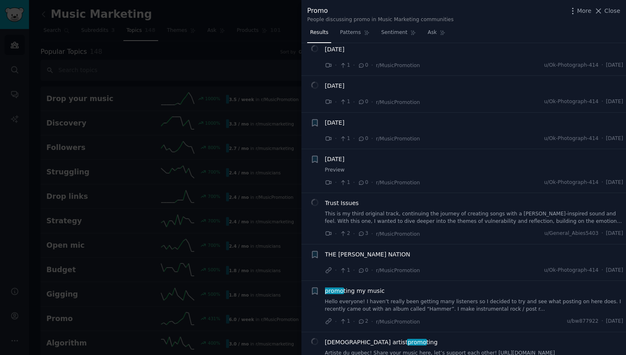
click at [262, 212] on div at bounding box center [313, 177] width 626 height 355
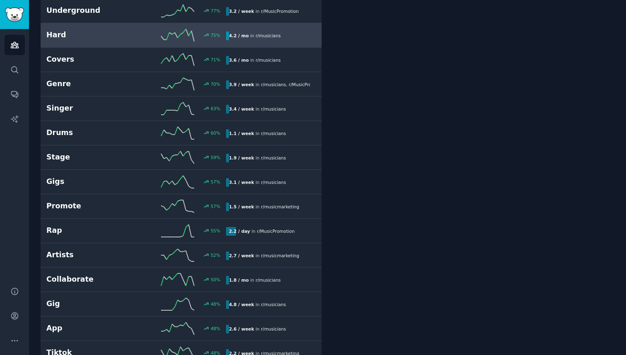
scroll to position [1112, 0]
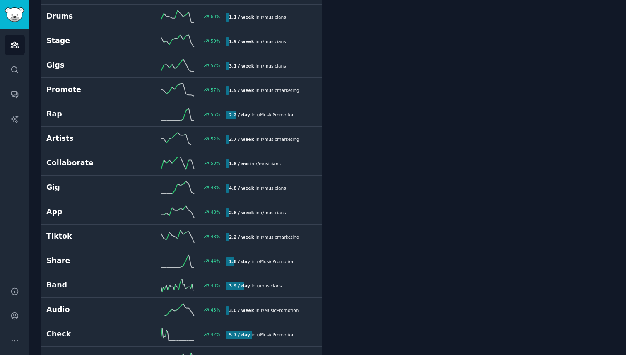
scroll to position [1262, 0]
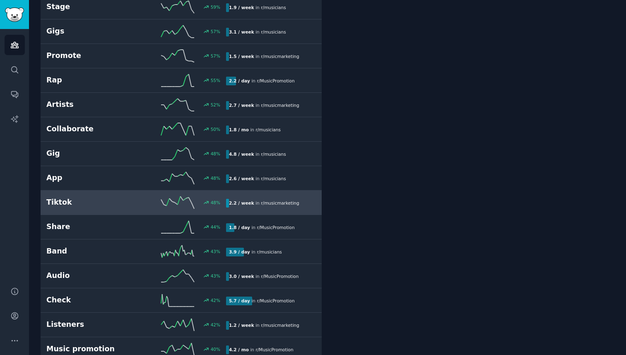
click at [107, 200] on h2 "Tiktok" at bounding box center [91, 202] width 90 height 10
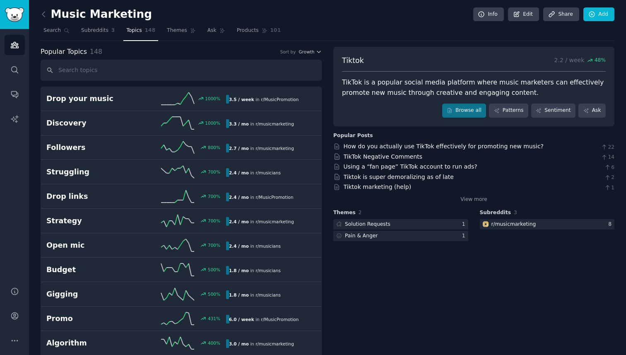
scroll to position [0, 0]
click at [456, 111] on link "Browse all" at bounding box center [464, 110] width 44 height 14
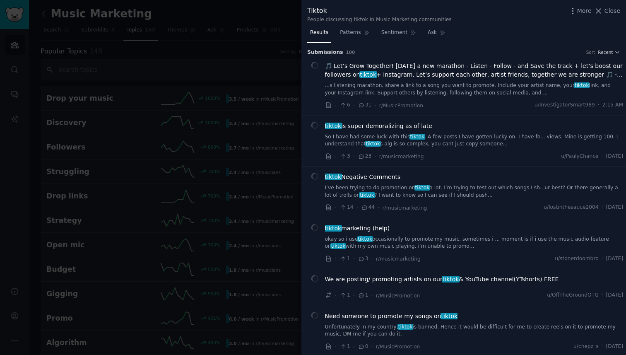
click at [469, 135] on link "So I have had some luck with this tiktok . A few posts I have gotten lucky on. …" at bounding box center [474, 140] width 298 height 14
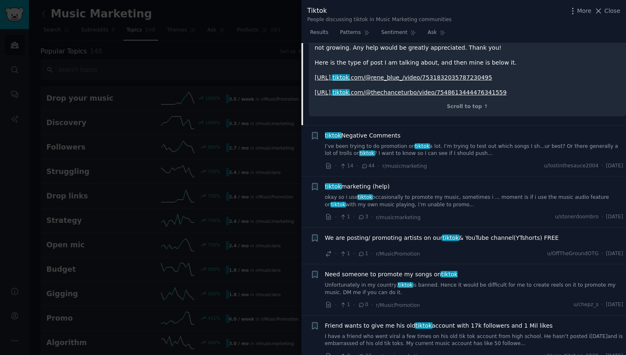
scroll to position [248, 0]
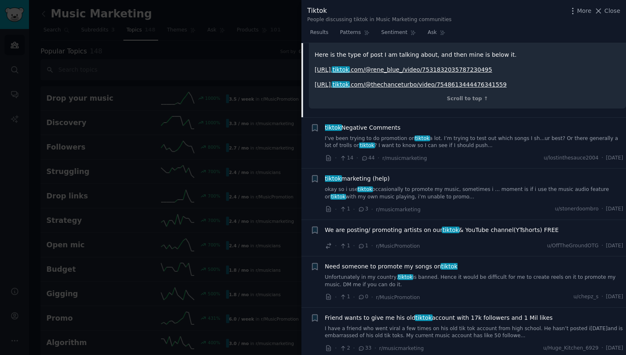
click at [462, 192] on link "okay so i use tiktok occasionally to promote my music, sometimes i ... moment i…" at bounding box center [474, 193] width 298 height 14
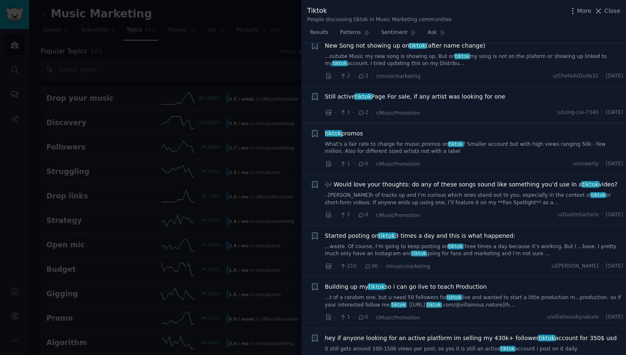
scroll to position [587, 0]
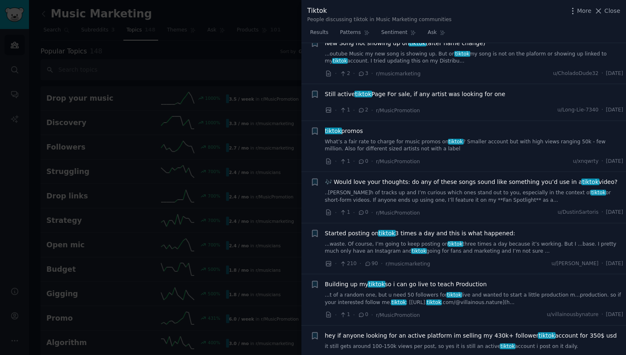
click at [473, 255] on div "Started posting on tiktok 3 times a day and this is what happened: ...waste. Of…" at bounding box center [474, 248] width 298 height 39
click at [474, 246] on link "...waste. Of course, I’m going to keep posting on tiktok three times a day beca…" at bounding box center [474, 247] width 298 height 14
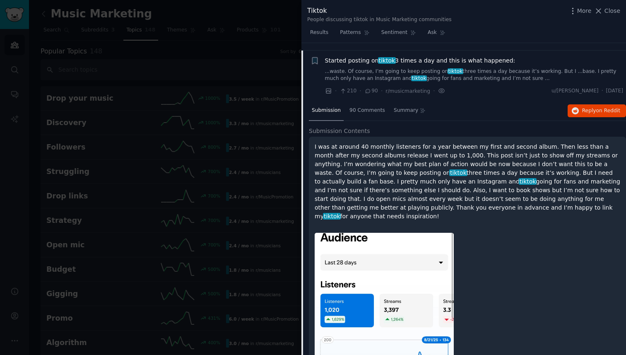
scroll to position [643, 0]
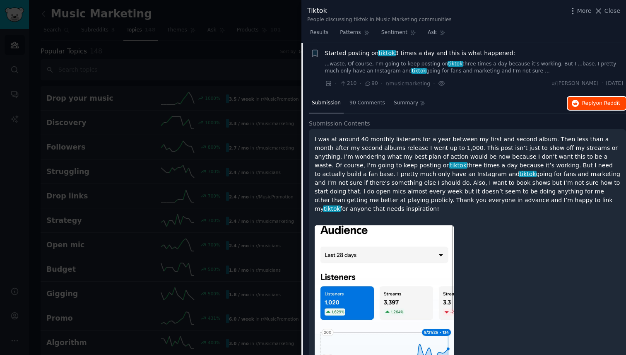
click at [585, 101] on span "Reply on Reddit" at bounding box center [601, 103] width 38 height 7
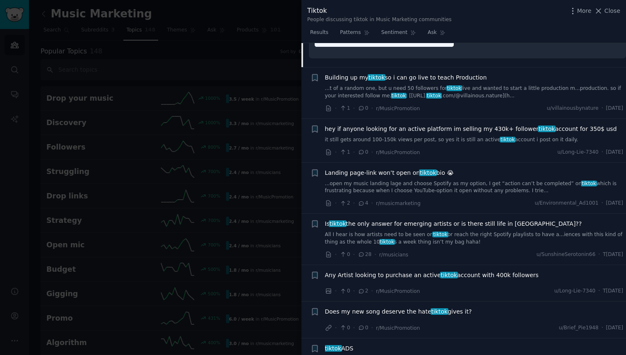
scroll to position [1007, 0]
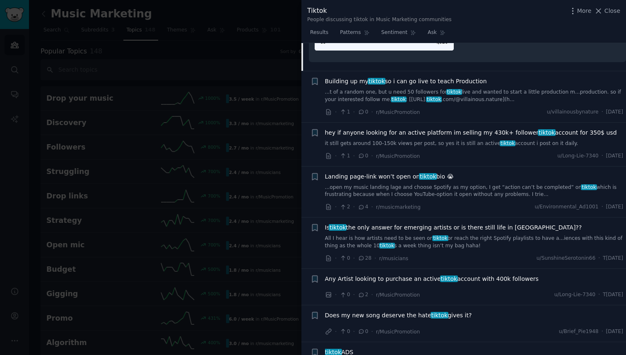
click at [427, 130] on div "hey if anyone looking for an active platform im selling my 430k+ follower tikto…" at bounding box center [474, 137] width 298 height 19
click at [440, 140] on link "it still gets around 100-150k views per post, so yes it is still an active tikt…" at bounding box center [474, 143] width 298 height 7
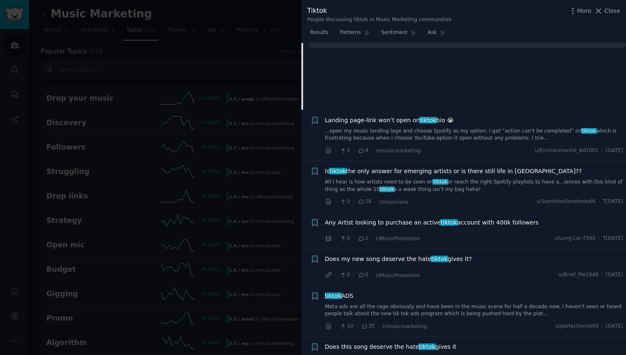
scroll to position [846, 0]
click at [413, 184] on link "All I hear is how artists need to be seen on tiktok or reach the right Spotify …" at bounding box center [474, 185] width 298 height 14
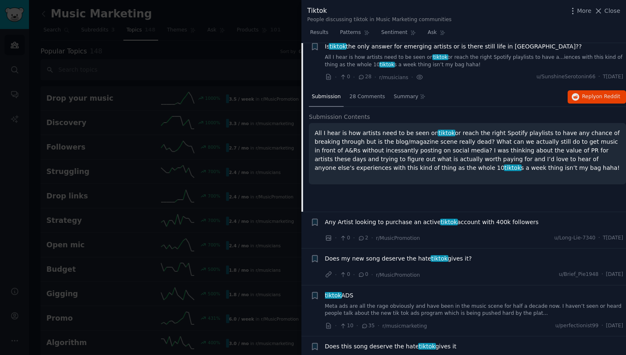
scroll to position [840, 0]
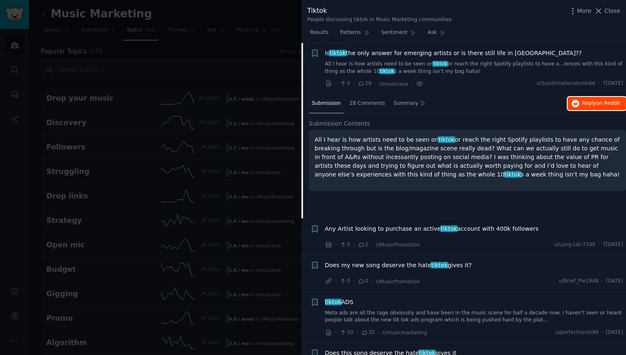
click at [596, 101] on span "on Reddit" at bounding box center [608, 103] width 24 height 6
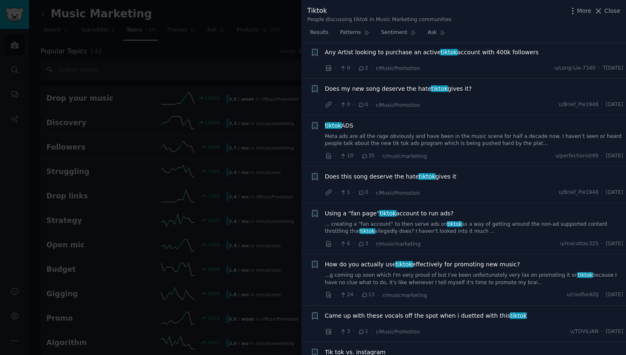
scroll to position [1026, 0]
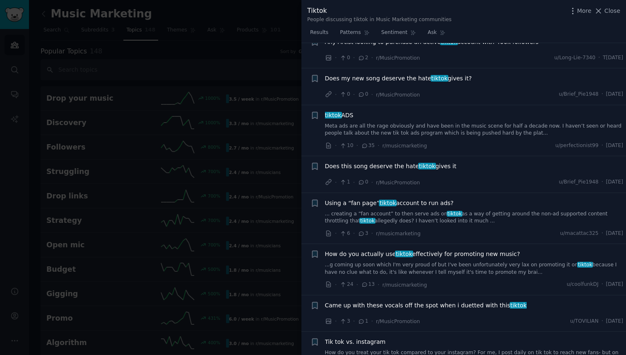
click at [432, 130] on link "Meta ads are all the rage obviously and have been in the music scene for half a…" at bounding box center [474, 130] width 298 height 14
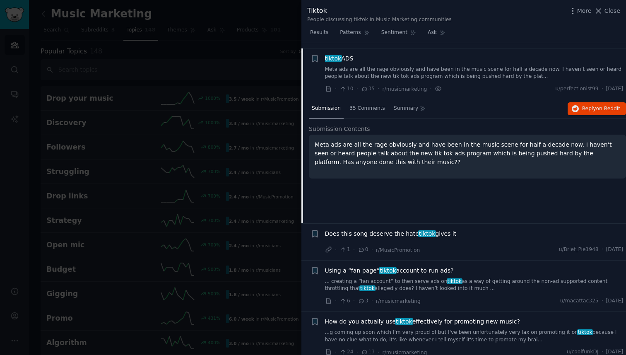
scroll to position [964, 0]
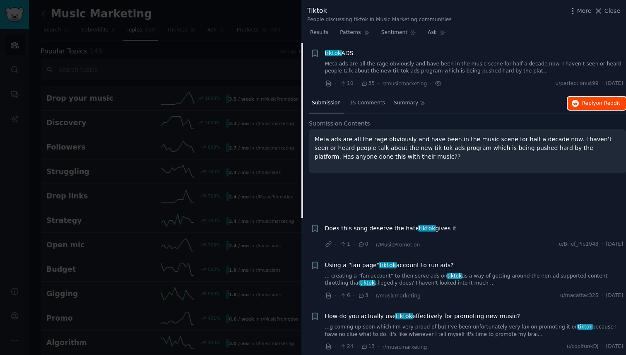
click at [600, 101] on span "on Reddit" at bounding box center [608, 103] width 24 height 6
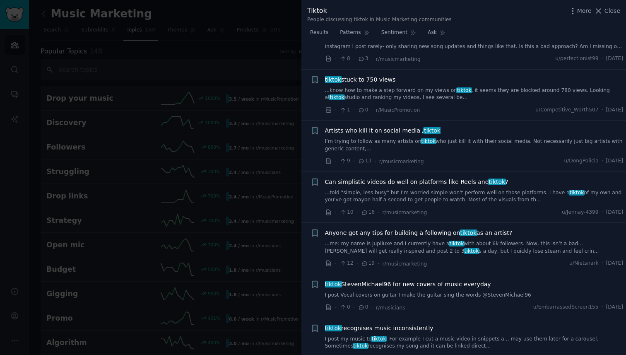
scroll to position [1340, 0]
click at [438, 193] on link "...told "simple, less busy" but I'm worried simple won't perform well on those …" at bounding box center [474, 196] width 298 height 14
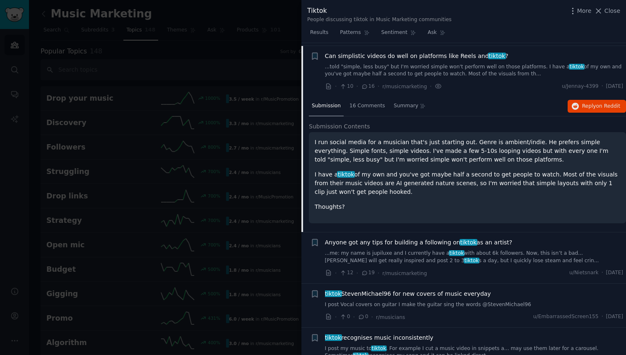
scroll to position [1344, 0]
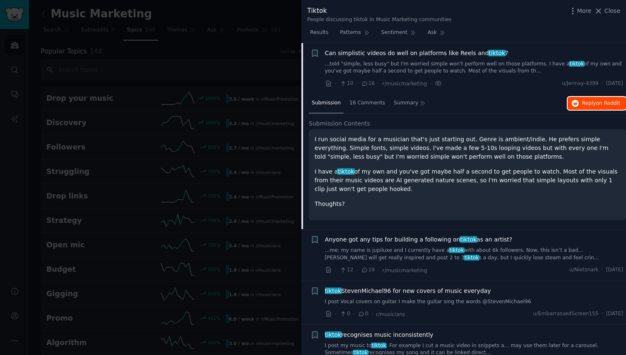
click at [578, 99] on button "Reply on Reddit" at bounding box center [596, 103] width 58 height 13
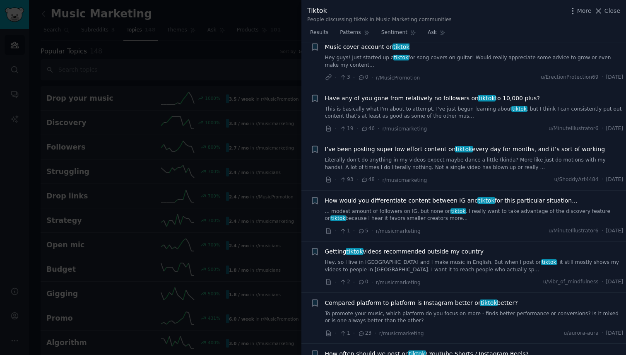
scroll to position [1795, 0]
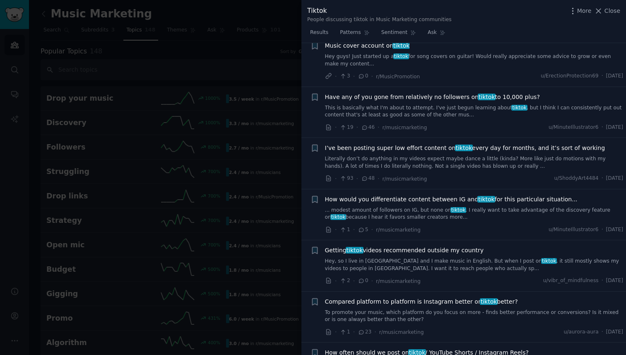
click at [292, 181] on div at bounding box center [313, 177] width 626 height 355
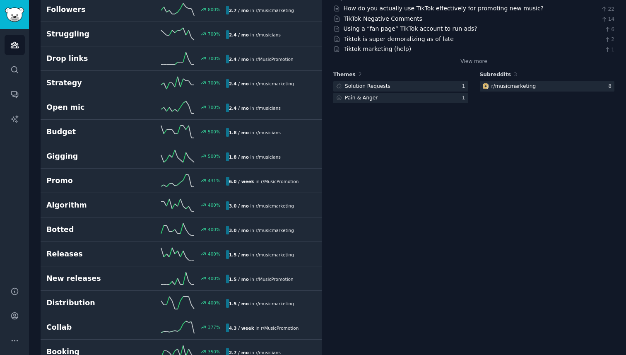
scroll to position [441, 0]
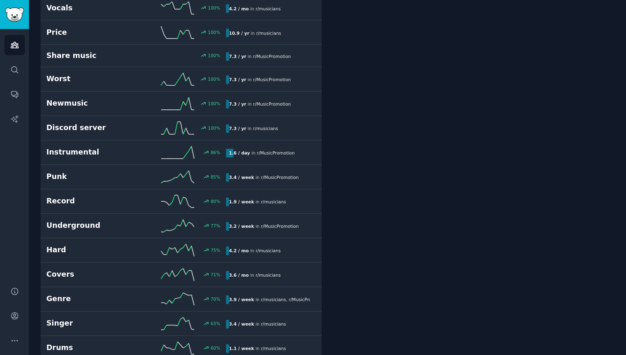
scroll to position [897, 0]
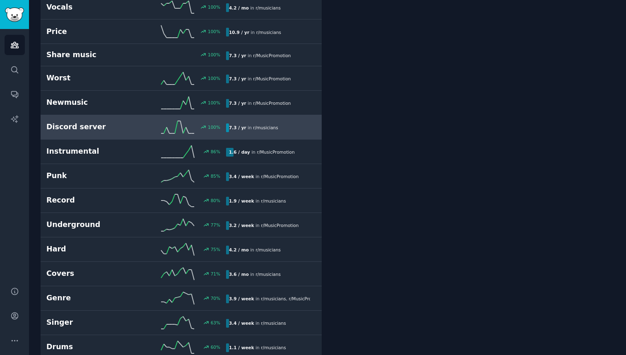
click at [204, 118] on link "Discord server 100 % 7.3 / yr in r/ musicians 100% increase in mentions recently" at bounding box center [181, 127] width 281 height 24
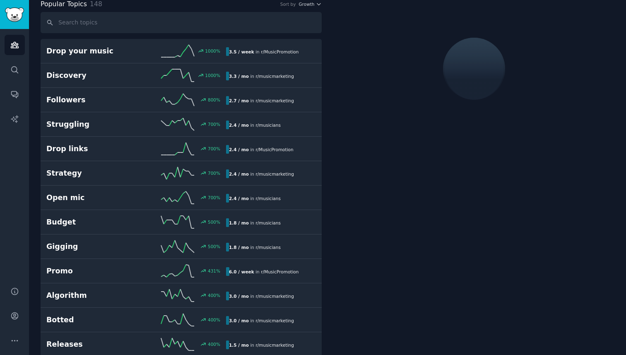
scroll to position [46, 0]
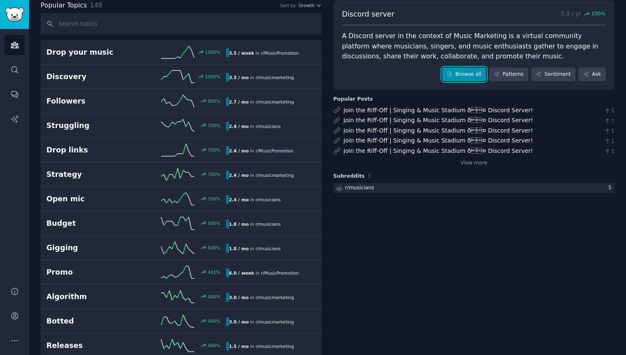
click at [453, 72] on link "Browse all" at bounding box center [464, 74] width 44 height 14
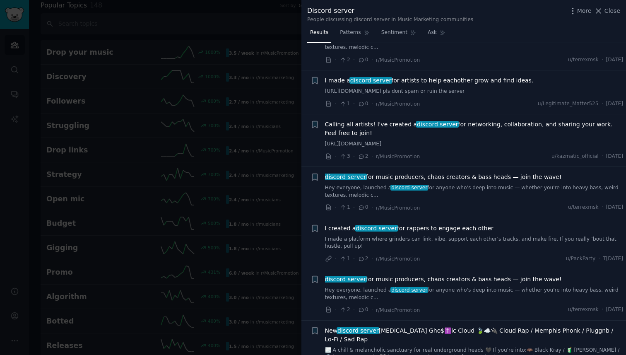
scroll to position [176, 0]
click at [479, 130] on span "Calling all artists! I've created a discord server for networking, collaboratio…" at bounding box center [474, 127] width 298 height 17
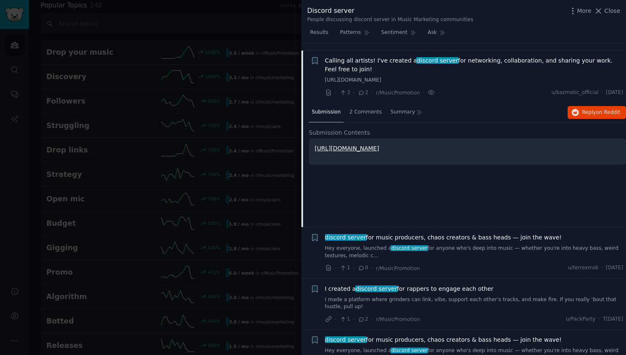
scroll to position [247, 0]
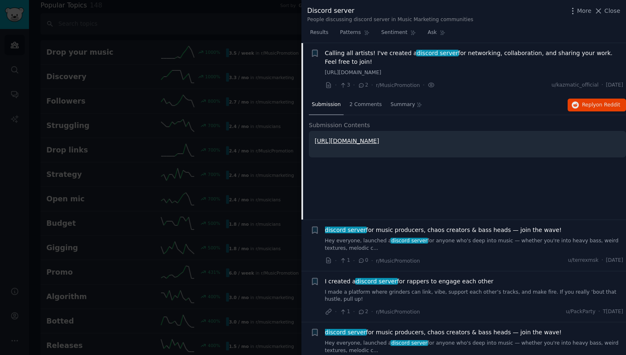
click at [354, 141] on link "https://discord.gg/fHcsvGze" at bounding box center [347, 140] width 65 height 7
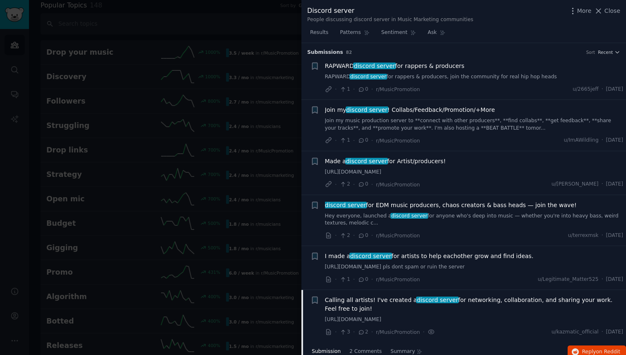
click at [508, 85] on div "· 1 · 0 · r/MusicPromotion u/2665jeff · Tue 9/9/2025" at bounding box center [474, 89] width 298 height 9
click at [483, 79] on link "RAPWARD discord server for rappers & producers, join the community for real hip…" at bounding box center [474, 76] width 298 height 7
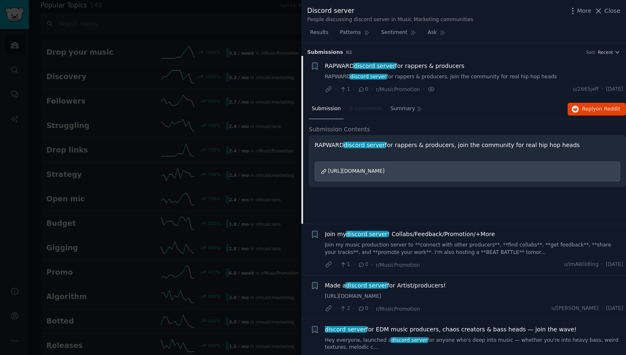
scroll to position [13, 0]
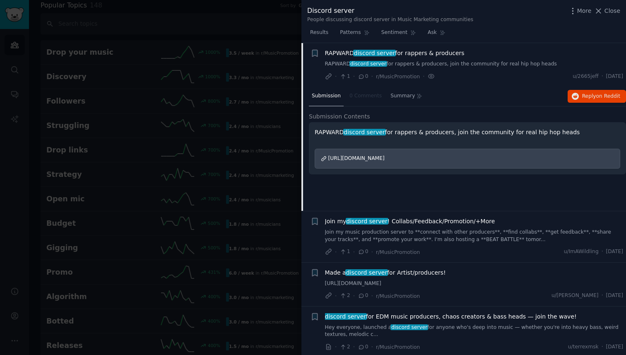
click at [375, 158] on span "https://discord.gg/amaW6TXD" at bounding box center [356, 158] width 56 height 6
click at [422, 189] on div "Submission 0 Comments Summary Reply on Reddit Submission Contents RAPWARD disco…" at bounding box center [467, 149] width 317 height 124
click at [371, 159] on span "https://discord.gg/amaW6TXD" at bounding box center [356, 158] width 56 height 6
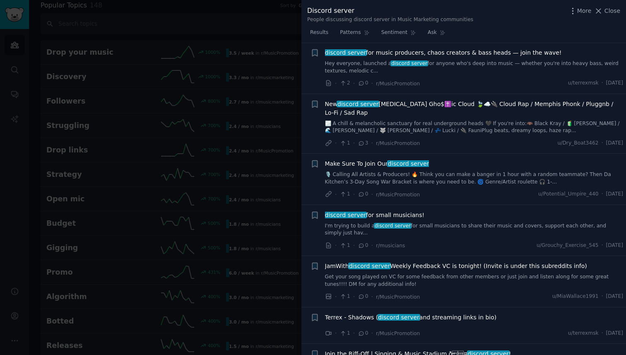
scroll to position [0, 0]
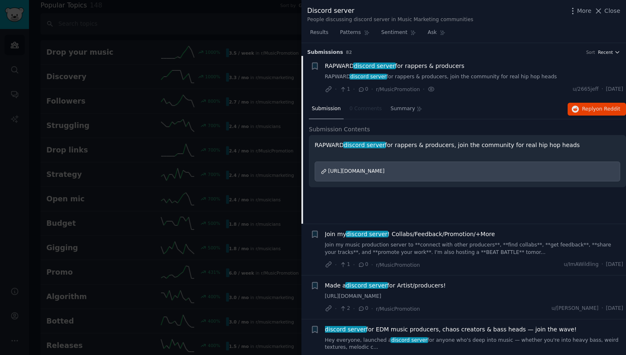
click at [604, 53] on span "Recent" at bounding box center [605, 52] width 15 height 6
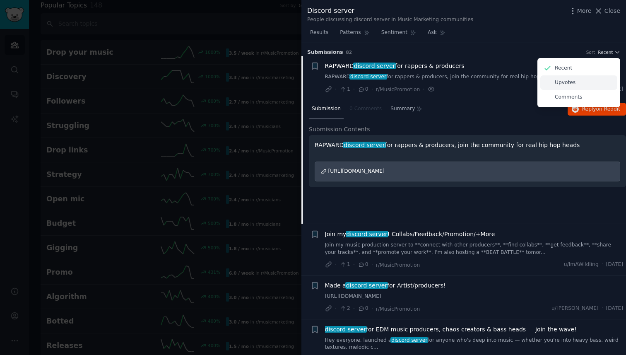
click at [567, 84] on p "Upvotes" at bounding box center [565, 82] width 21 height 7
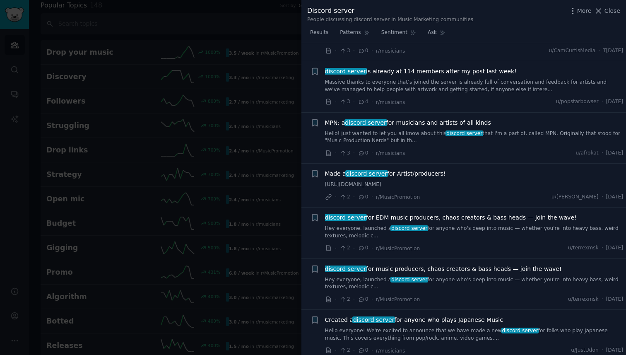
scroll to position [309, 0]
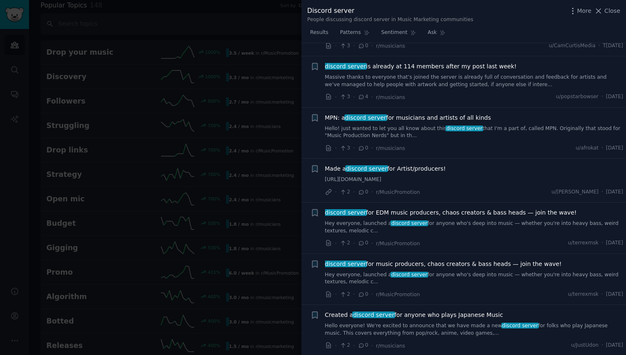
click at [277, 168] on div at bounding box center [313, 177] width 626 height 355
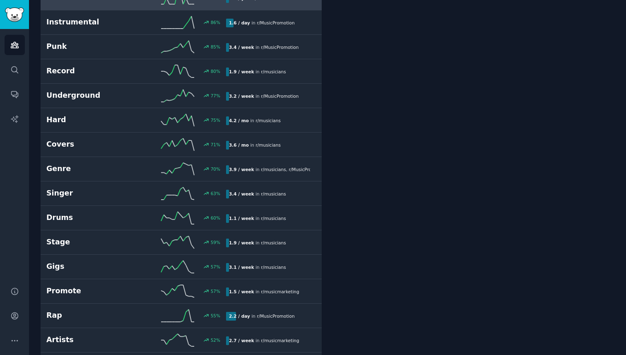
scroll to position [1033, 0]
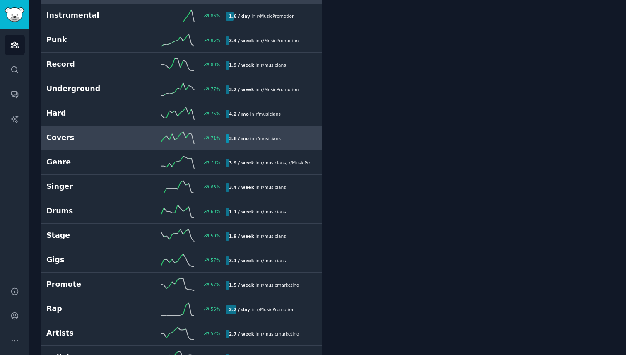
click at [131, 133] on h2 "Covers" at bounding box center [91, 137] width 90 height 10
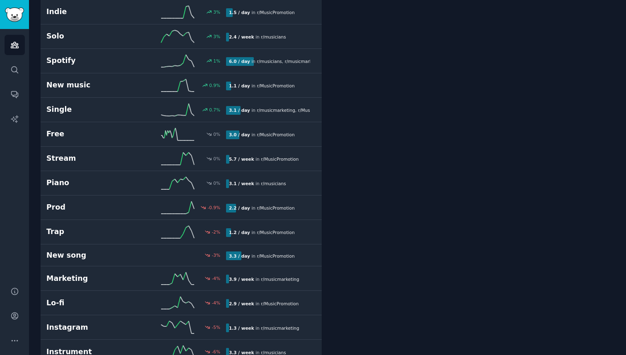
scroll to position [2409, 0]
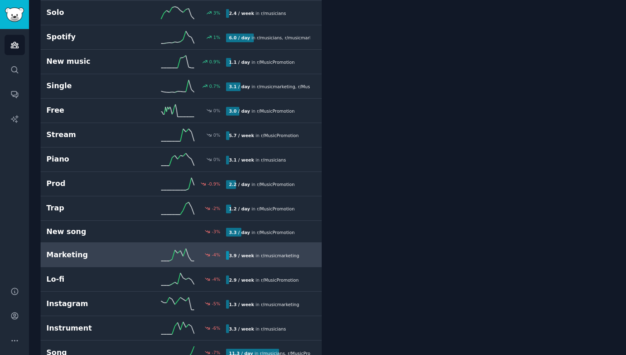
click at [94, 251] on h2 "Marketing" at bounding box center [91, 255] width 90 height 10
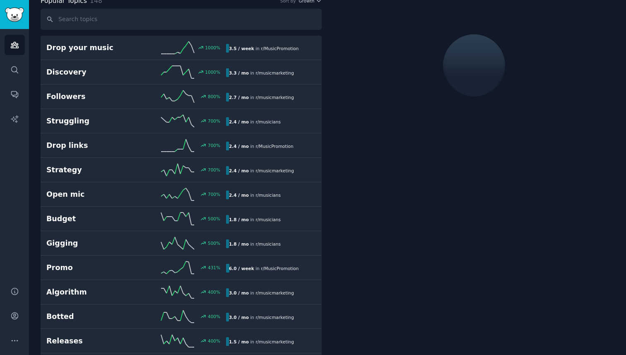
scroll to position [46, 0]
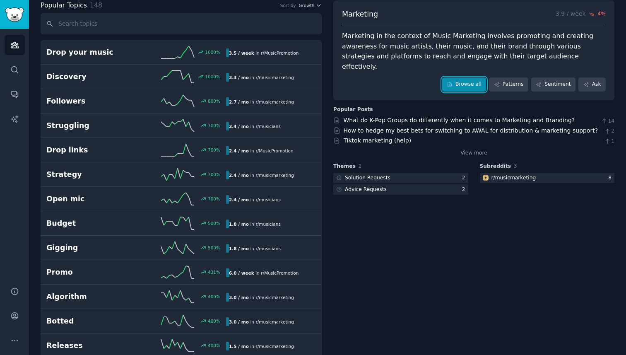
click at [461, 77] on link "Browse all" at bounding box center [464, 84] width 44 height 14
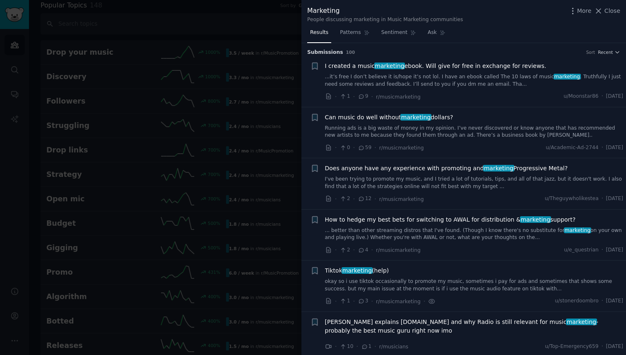
click at [469, 76] on link "...it’s free I don’t believe it is/hope it’s not lol. I have an ebook called Th…" at bounding box center [474, 80] width 298 height 14
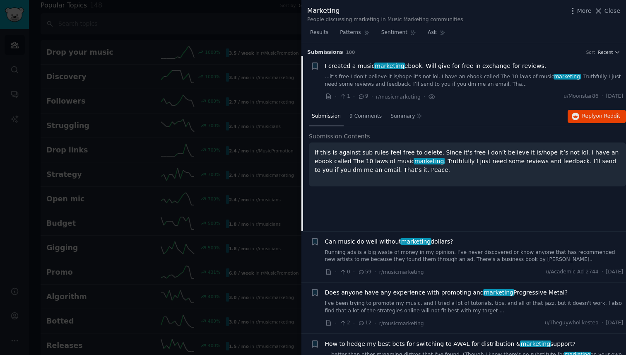
scroll to position [13, 0]
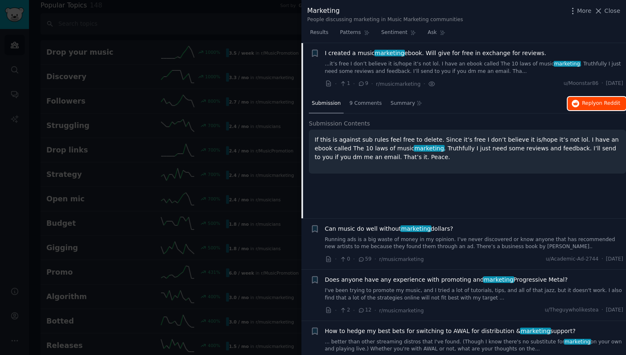
click at [584, 99] on button "Reply on Reddit" at bounding box center [596, 103] width 58 height 13
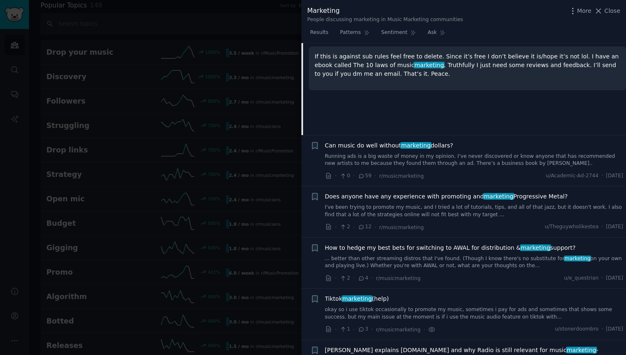
scroll to position [97, 0]
click at [428, 159] on link "Running ads is a big waste of money in my opinion. I’ve never discovered or kno…" at bounding box center [474, 159] width 298 height 14
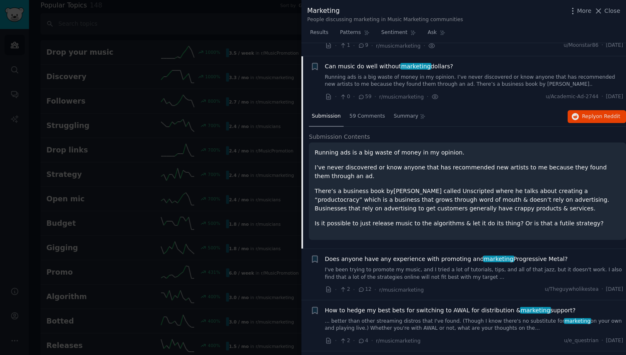
scroll to position [50, 0]
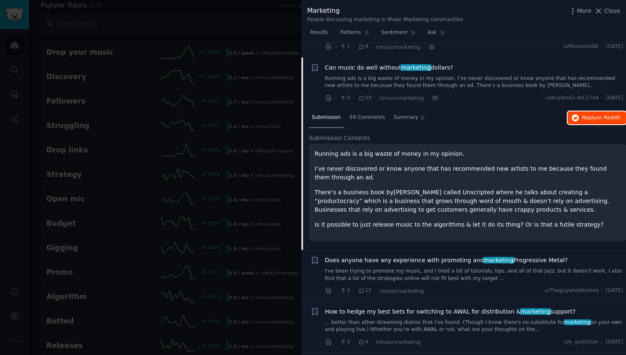
click at [592, 114] on span "Reply on Reddit" at bounding box center [601, 117] width 38 height 7
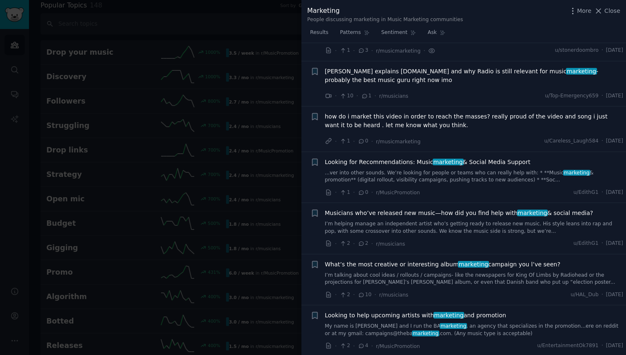
scroll to position [393, 0]
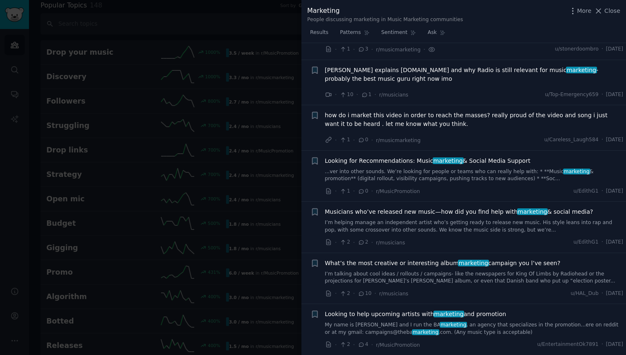
click at [181, 205] on div at bounding box center [313, 177] width 626 height 355
